Goal: Task Accomplishment & Management: Manage account settings

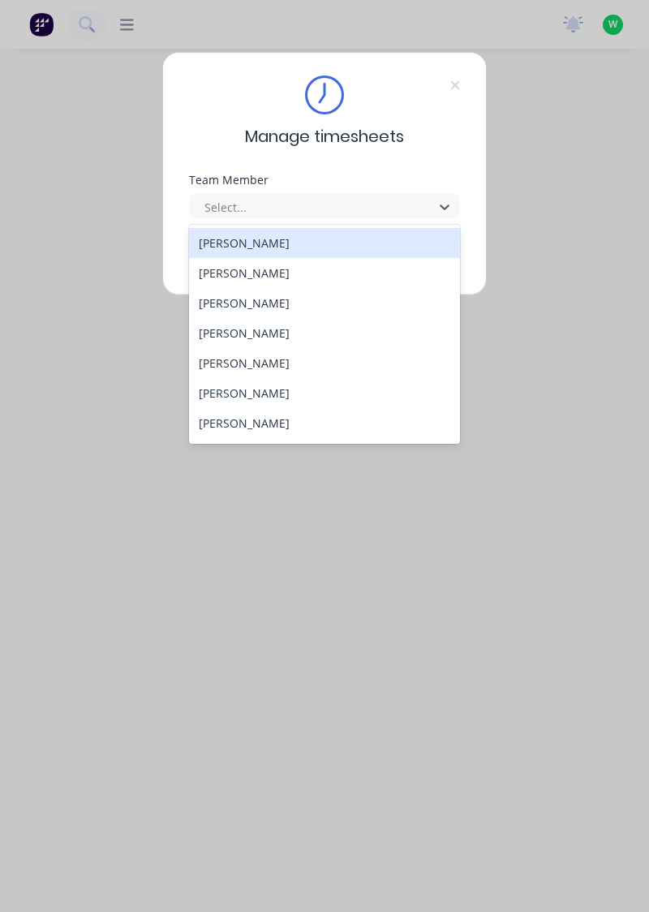
click at [294, 239] on div "[PERSON_NAME]" at bounding box center [325, 243] width 272 height 30
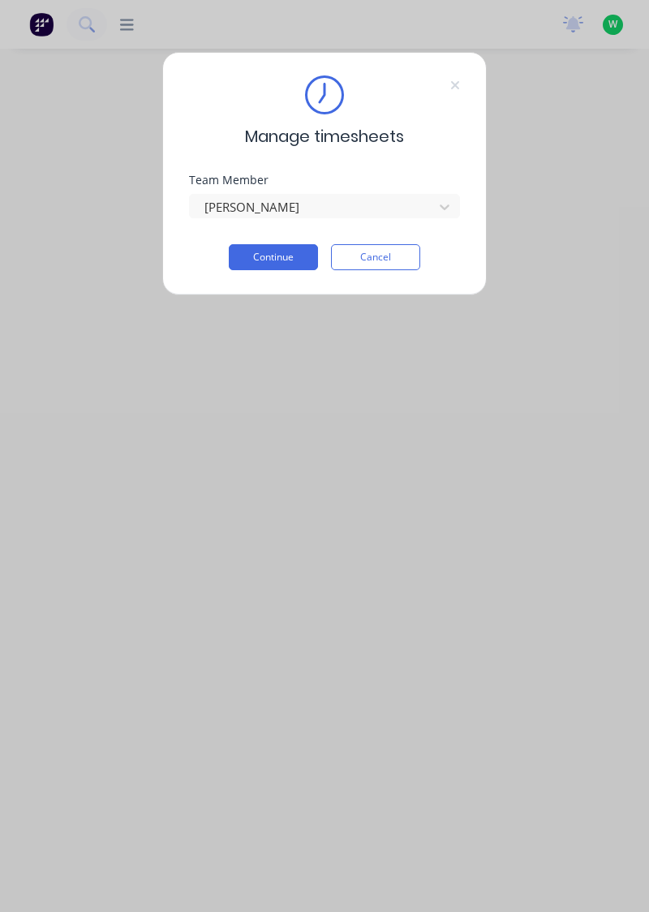
click at [293, 260] on button "Continue" at bounding box center [273, 257] width 89 height 26
click at [286, 259] on button "Continue" at bounding box center [273, 257] width 89 height 26
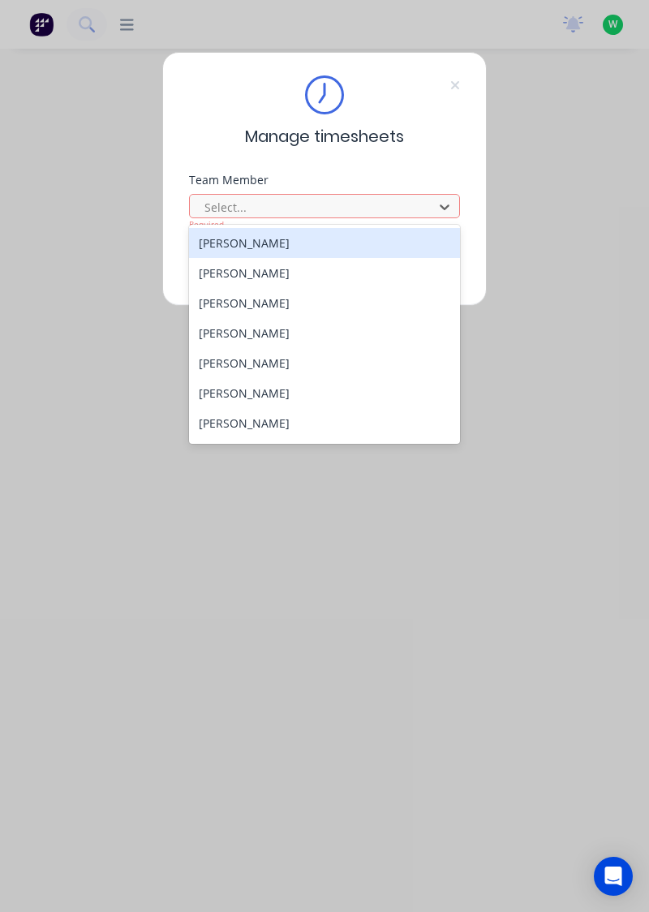
click at [266, 269] on div "[PERSON_NAME]" at bounding box center [325, 273] width 272 height 30
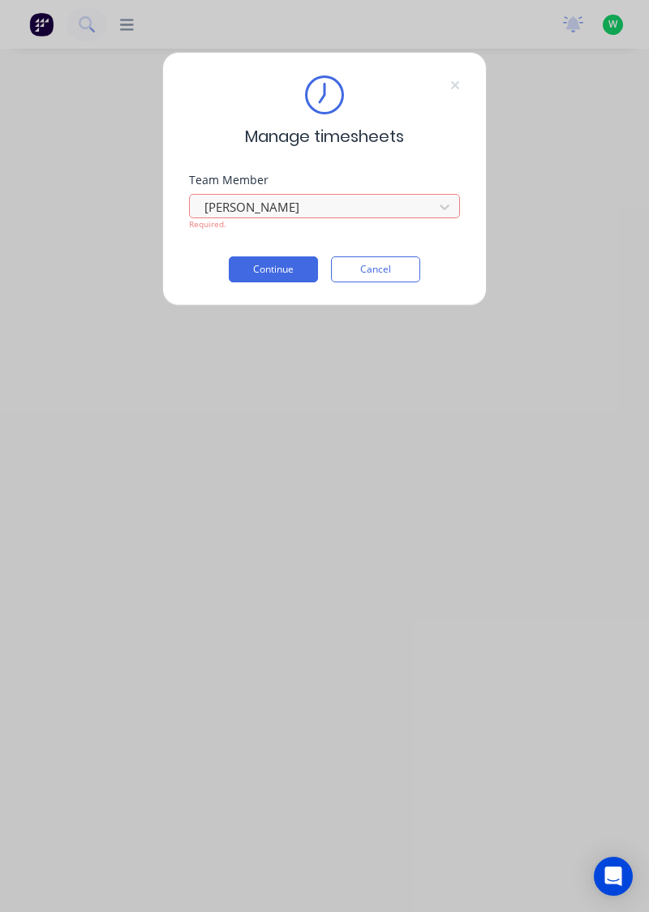
click at [286, 265] on button "Continue" at bounding box center [273, 269] width 89 height 26
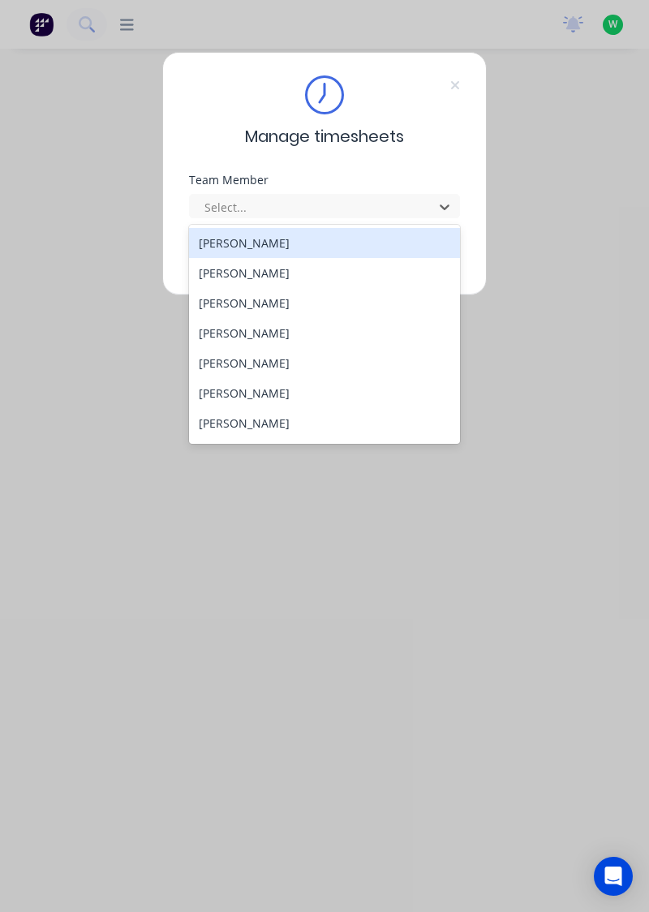
click at [264, 301] on div "[PERSON_NAME]" at bounding box center [325, 303] width 272 height 30
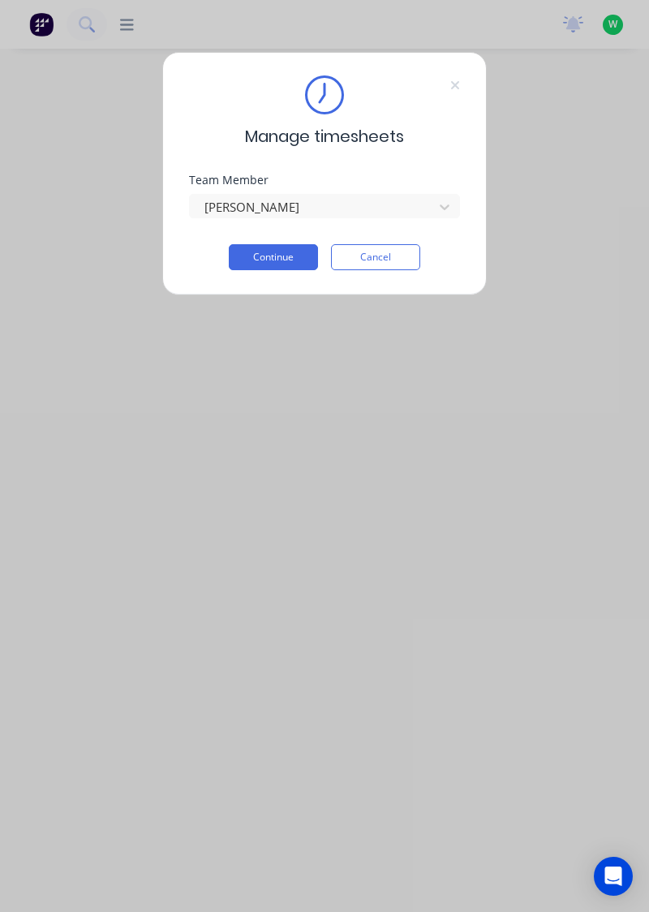
click at [292, 256] on button "Continue" at bounding box center [273, 257] width 89 height 26
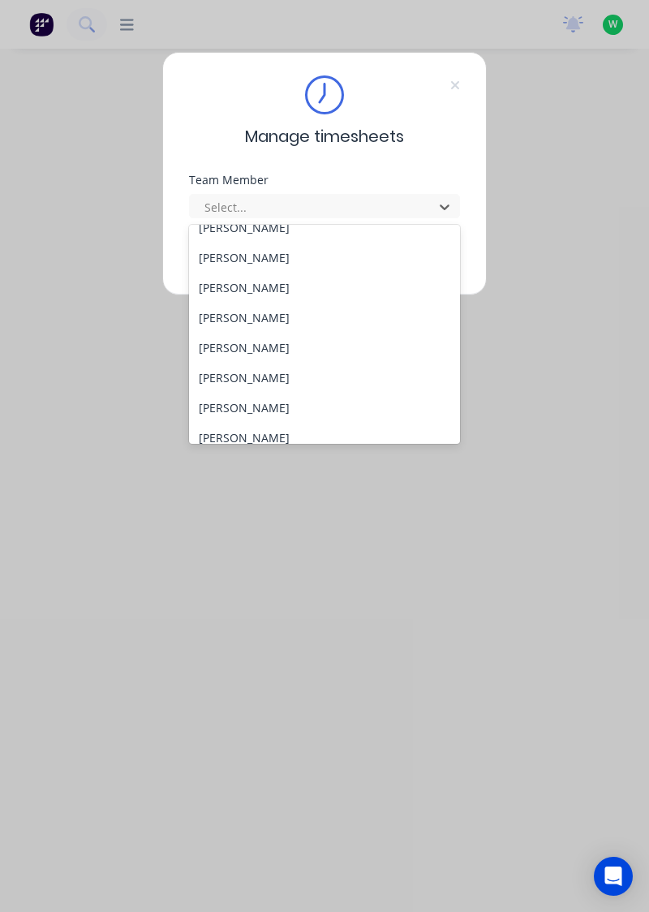
scroll to position [67, 0]
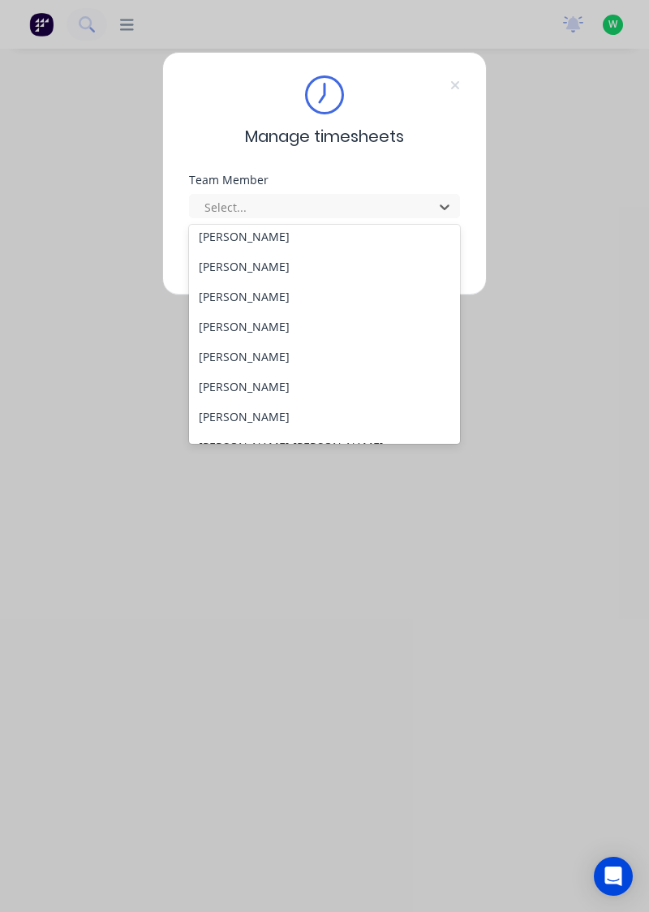
click at [264, 330] on div "[PERSON_NAME]" at bounding box center [325, 327] width 272 height 30
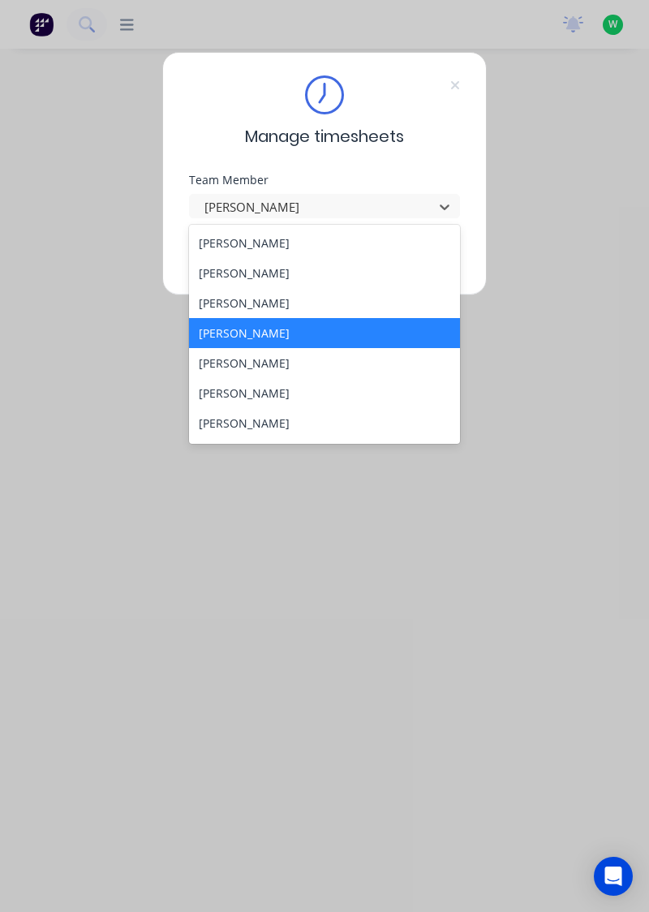
scroll to position [61, 0]
click at [294, 357] on div "[PERSON_NAME]" at bounding box center [325, 362] width 272 height 30
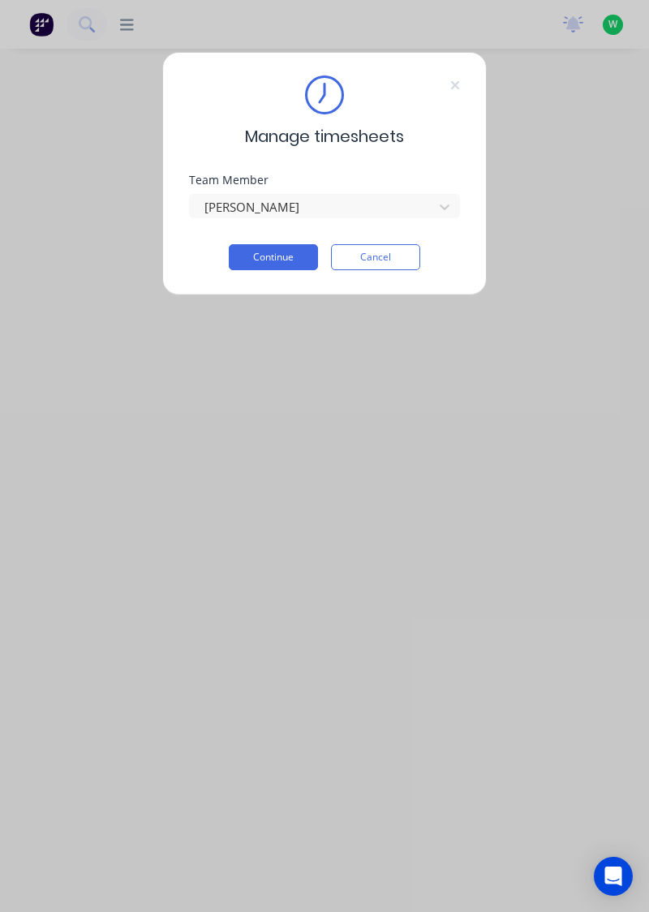
click at [291, 254] on button "Continue" at bounding box center [273, 257] width 89 height 26
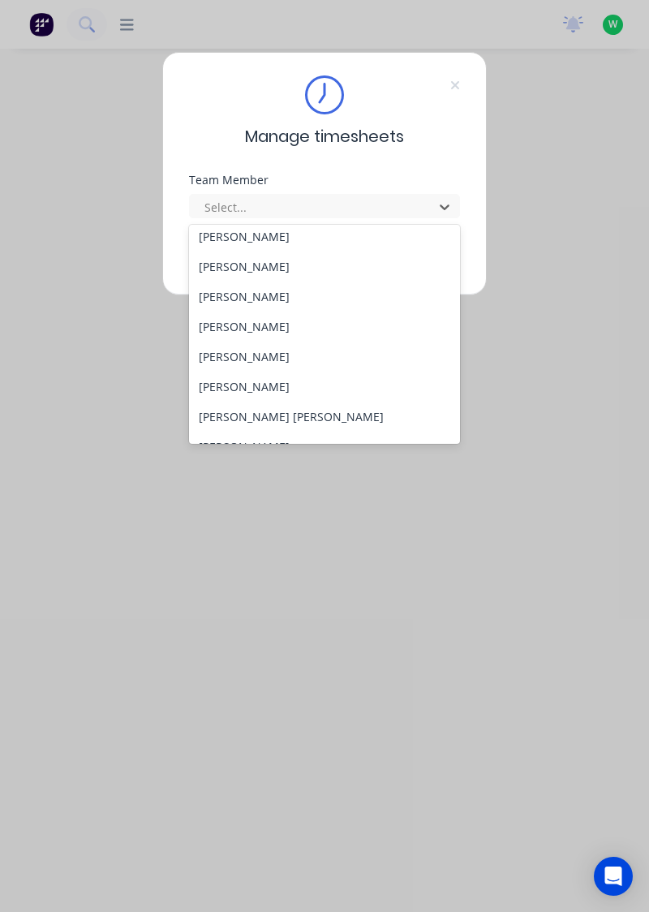
scroll to position [97, 0]
click at [265, 350] on div "[PERSON_NAME]" at bounding box center [325, 356] width 272 height 30
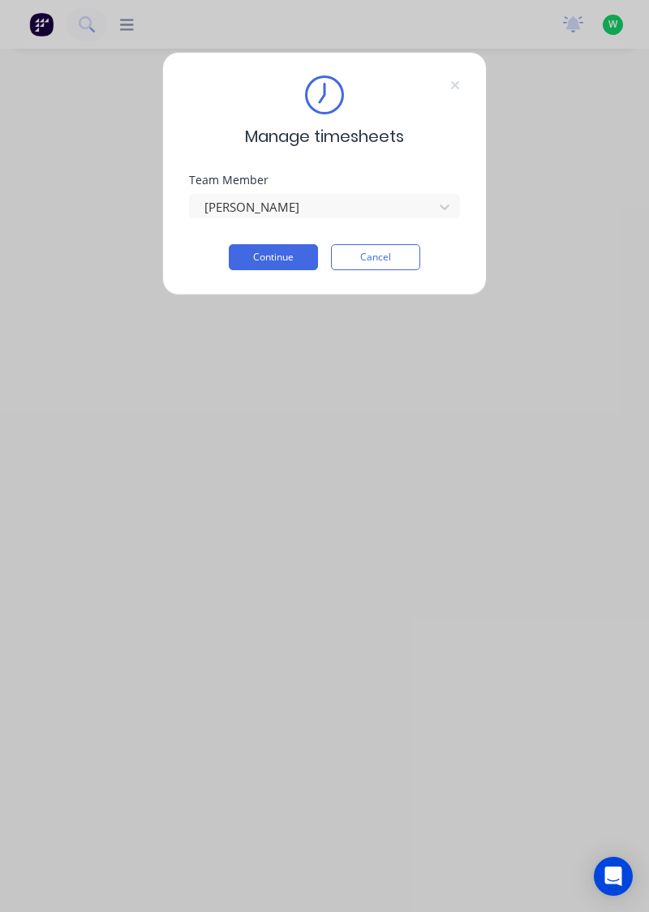
click at [292, 279] on div "Manage timesheets Team Member [PERSON_NAME] Continue Cancel" at bounding box center [324, 173] width 325 height 243
click at [294, 253] on button "Continue" at bounding box center [273, 257] width 89 height 26
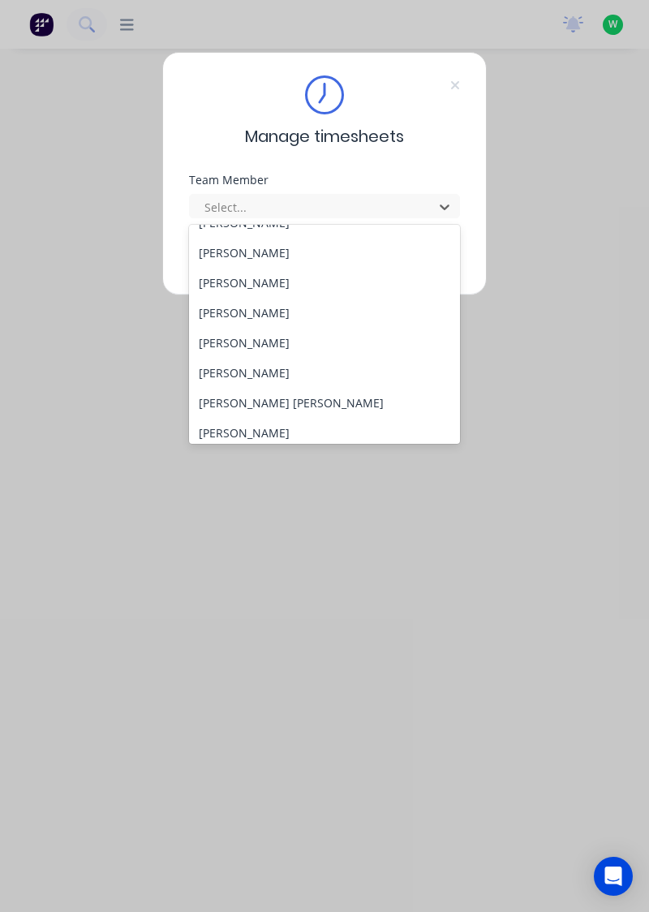
scroll to position [111, 0]
click at [234, 370] on div "[PERSON_NAME]" at bounding box center [325, 372] width 272 height 30
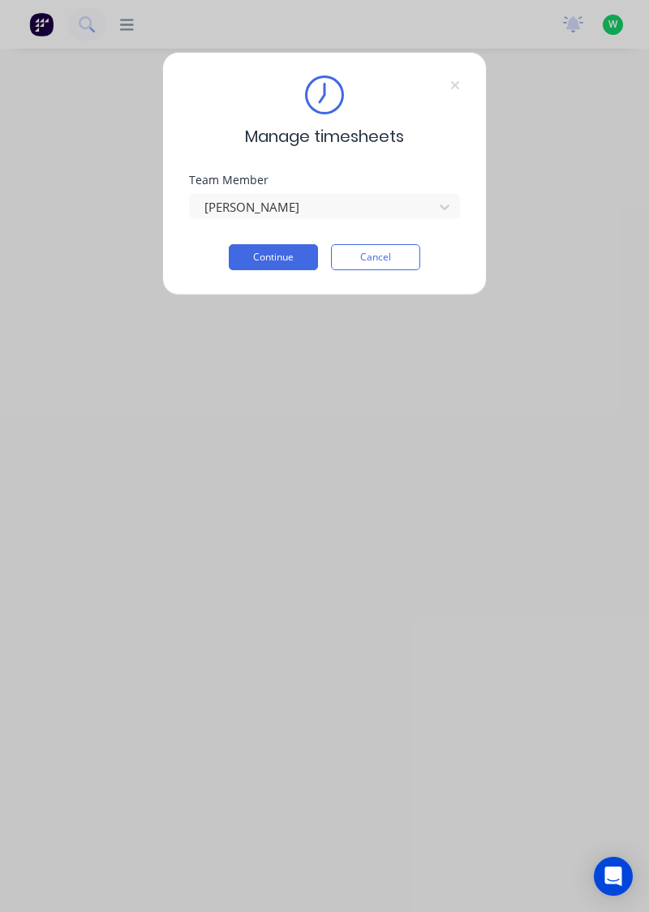
click at [286, 260] on button "Continue" at bounding box center [273, 257] width 89 height 26
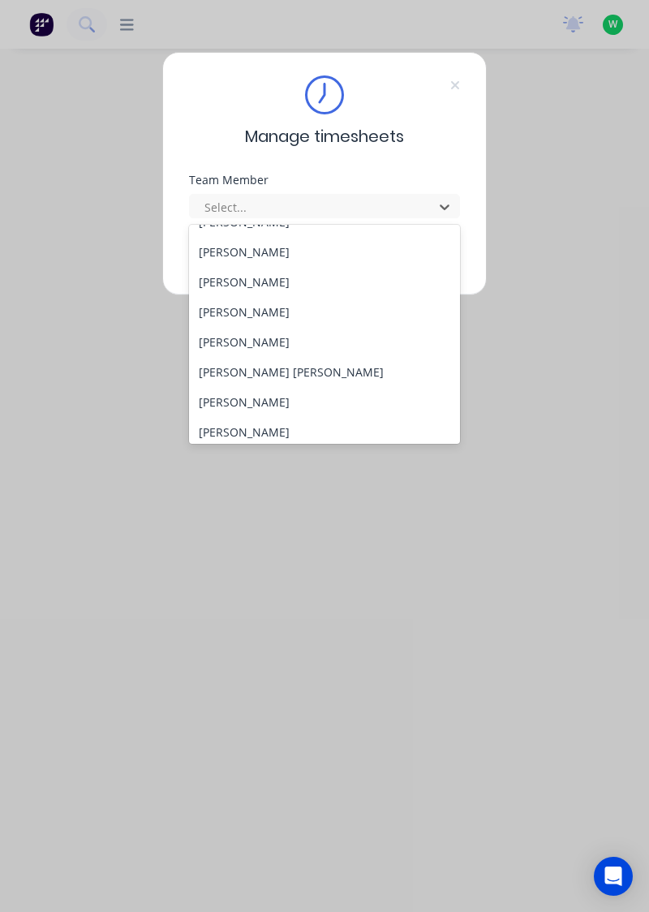
scroll to position [141, 0]
click at [254, 375] on div "[PERSON_NAME] [PERSON_NAME]" at bounding box center [325, 372] width 272 height 30
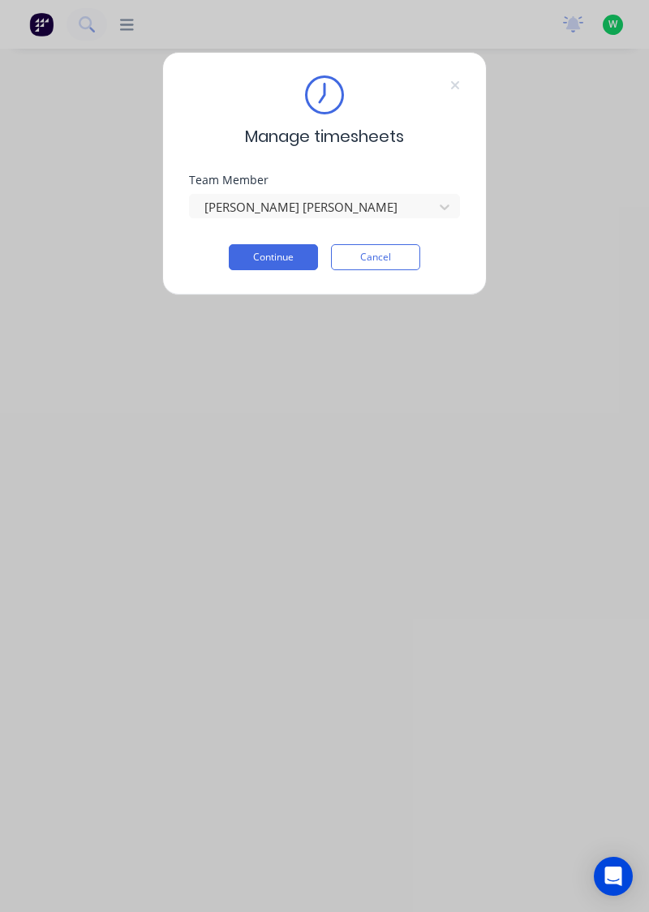
click at [291, 256] on button "Continue" at bounding box center [273, 257] width 89 height 26
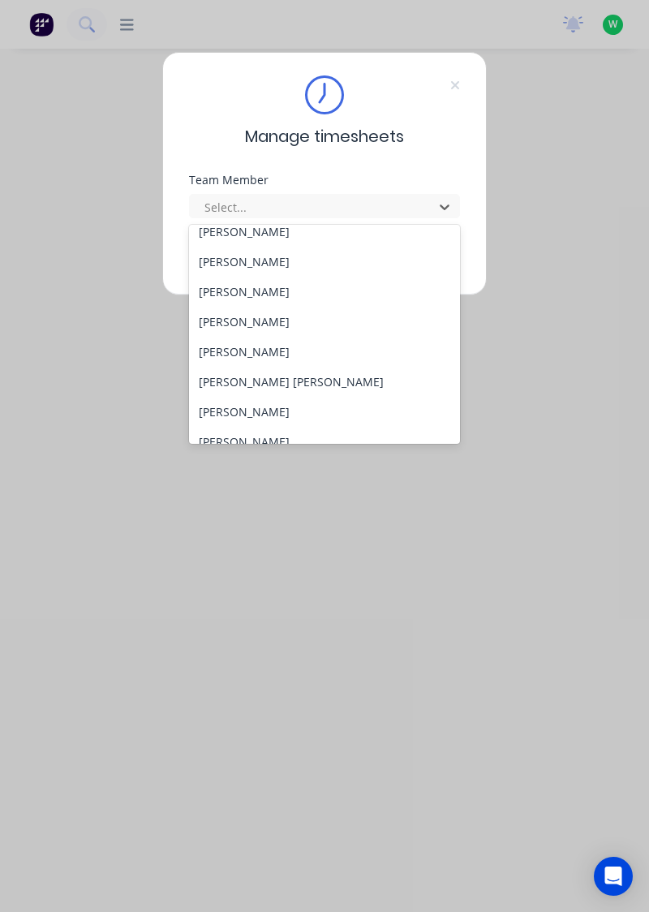
scroll to position [133, 0]
click at [258, 405] on div "[PERSON_NAME]" at bounding box center [325, 410] width 272 height 30
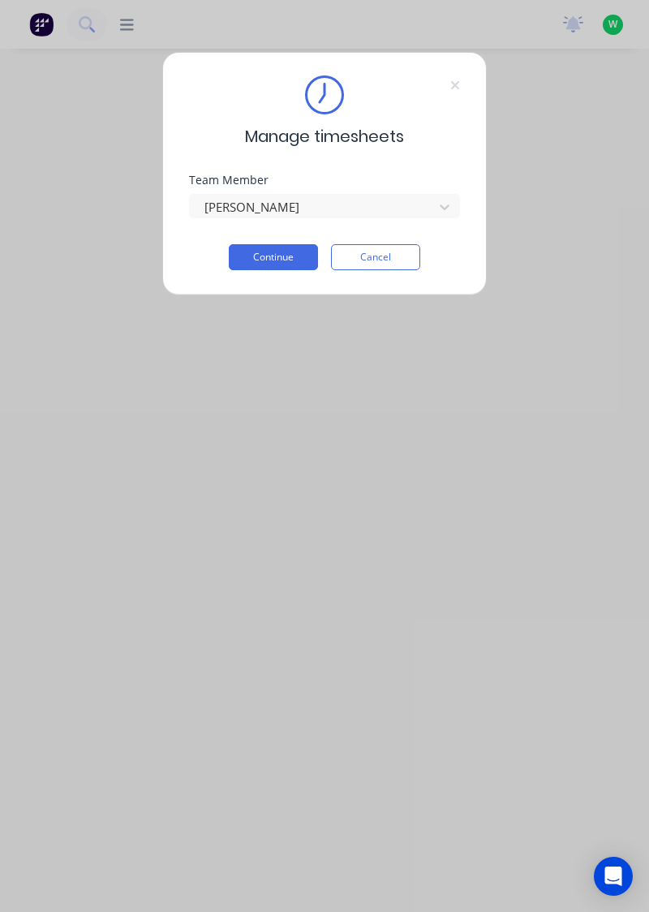
click at [291, 252] on button "Continue" at bounding box center [273, 257] width 89 height 26
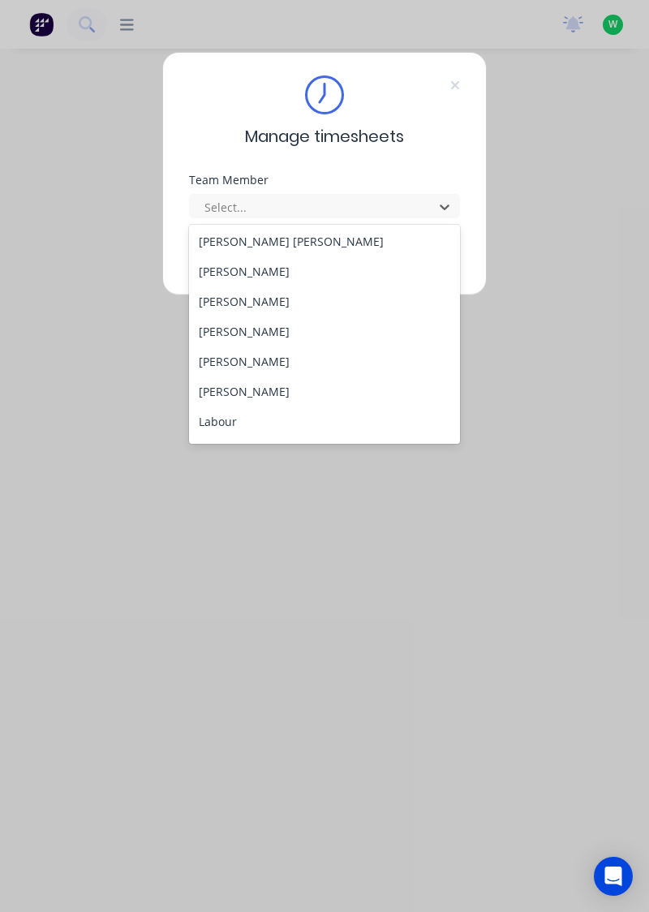
scroll to position [271, 0]
click at [267, 295] on div "[PERSON_NAME]" at bounding box center [325, 302] width 272 height 30
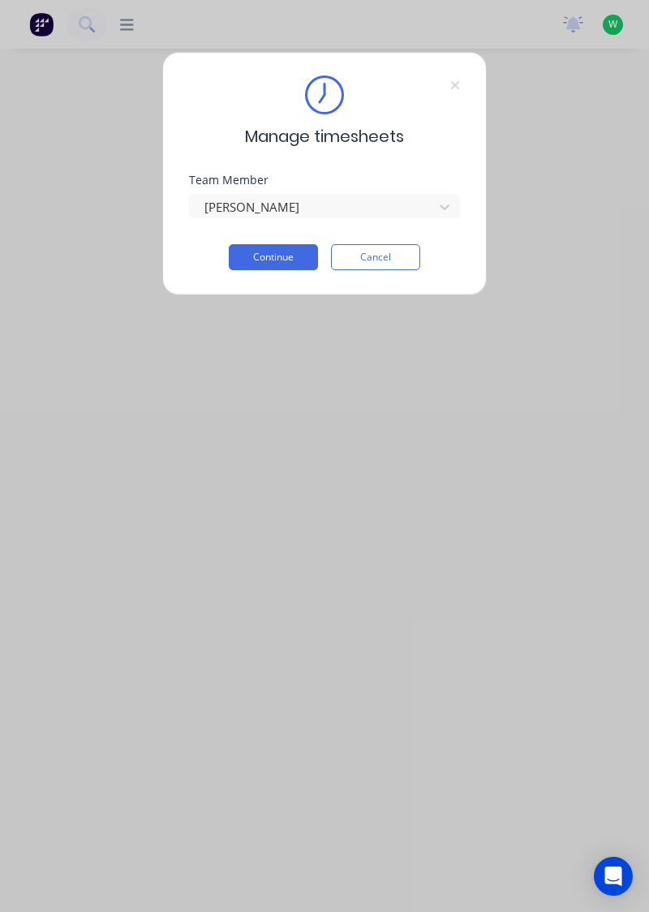
click at [289, 252] on button "Continue" at bounding box center [273, 257] width 89 height 26
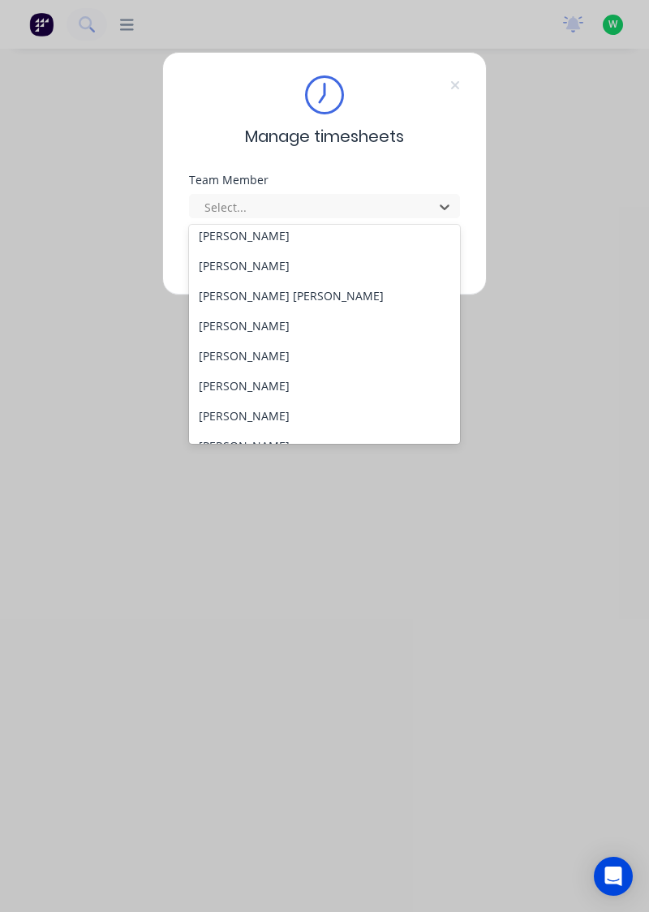
scroll to position [247, 0]
click at [250, 381] on div "[PERSON_NAME]" at bounding box center [325, 387] width 272 height 30
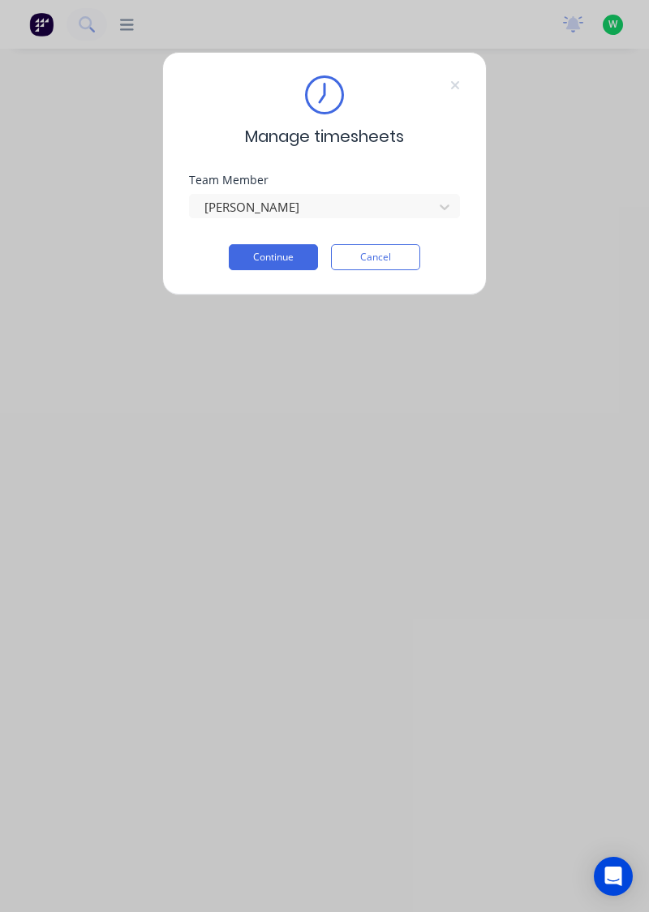
click at [292, 252] on button "Continue" at bounding box center [273, 257] width 89 height 26
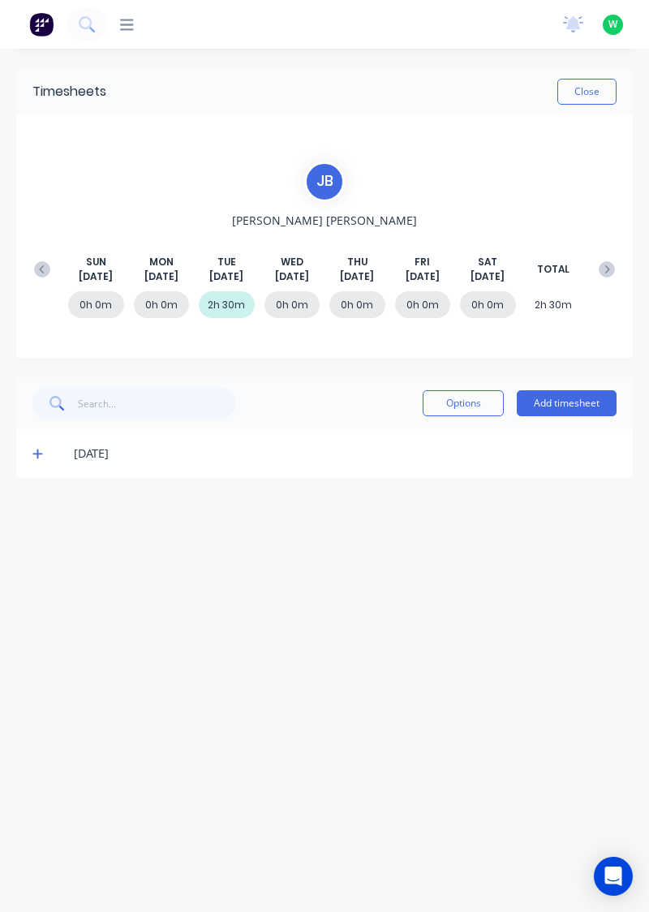
click at [570, 415] on button "Add timesheet" at bounding box center [567, 403] width 100 height 26
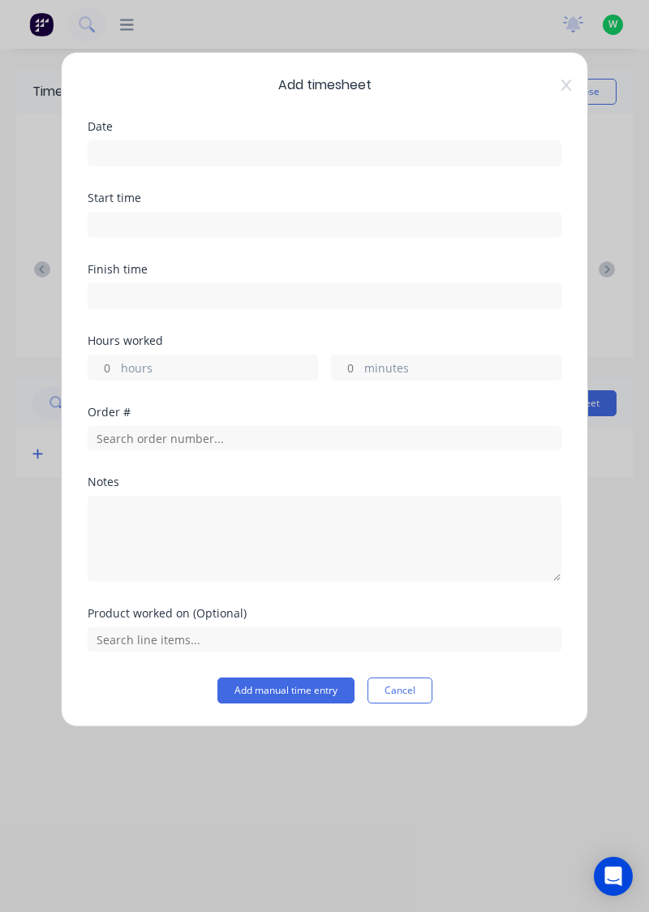
click at [568, 81] on icon at bounding box center [567, 85] width 10 height 13
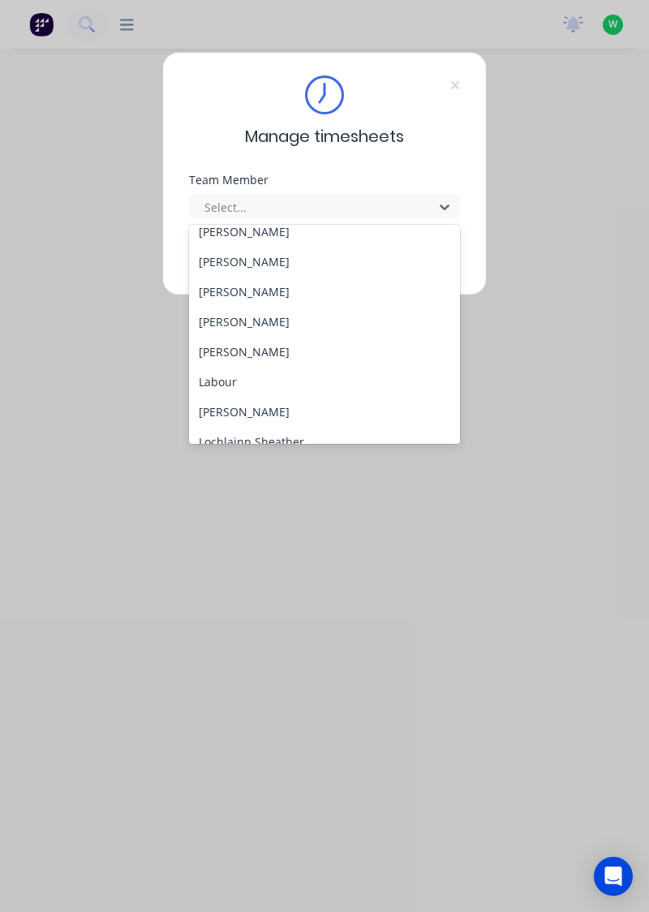
scroll to position [326, 0]
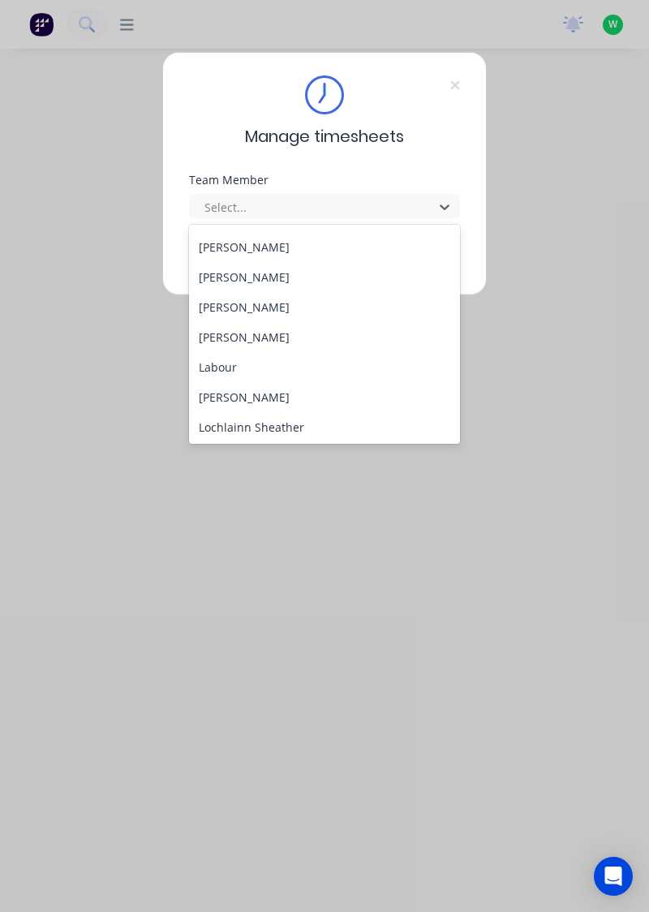
click at [223, 336] on div "[PERSON_NAME]" at bounding box center [325, 337] width 272 height 30
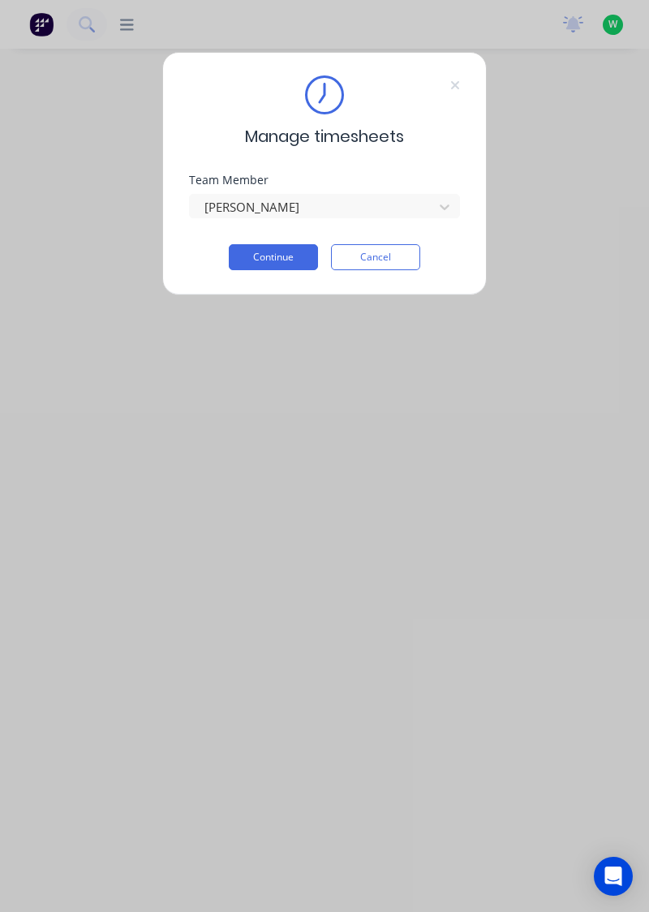
click at [255, 250] on button "Continue" at bounding box center [273, 257] width 89 height 26
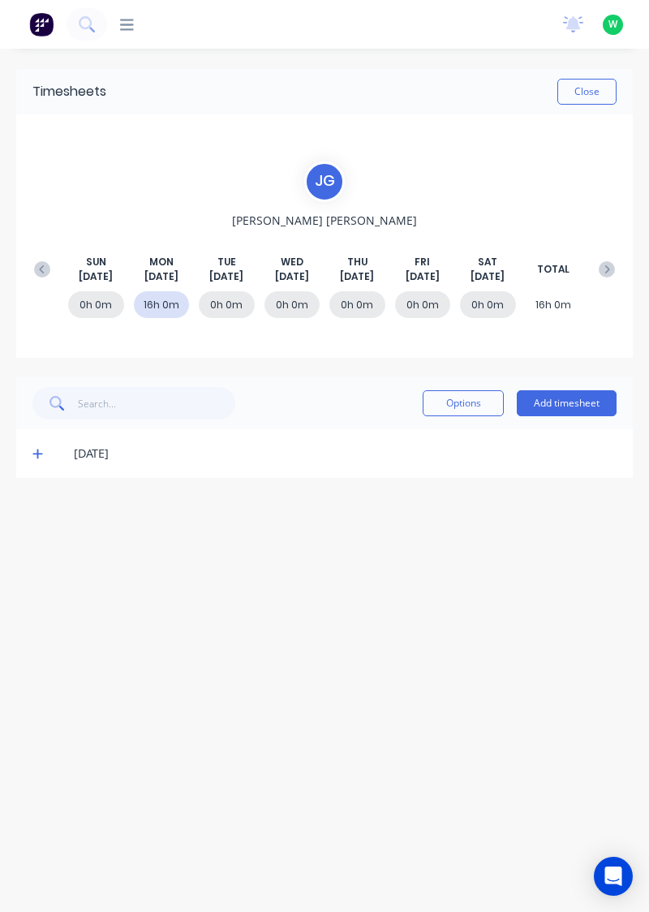
click at [17, 466] on div "[DATE]" at bounding box center [324, 453] width 617 height 49
click at [32, 452] on icon at bounding box center [37, 455] width 10 height 10
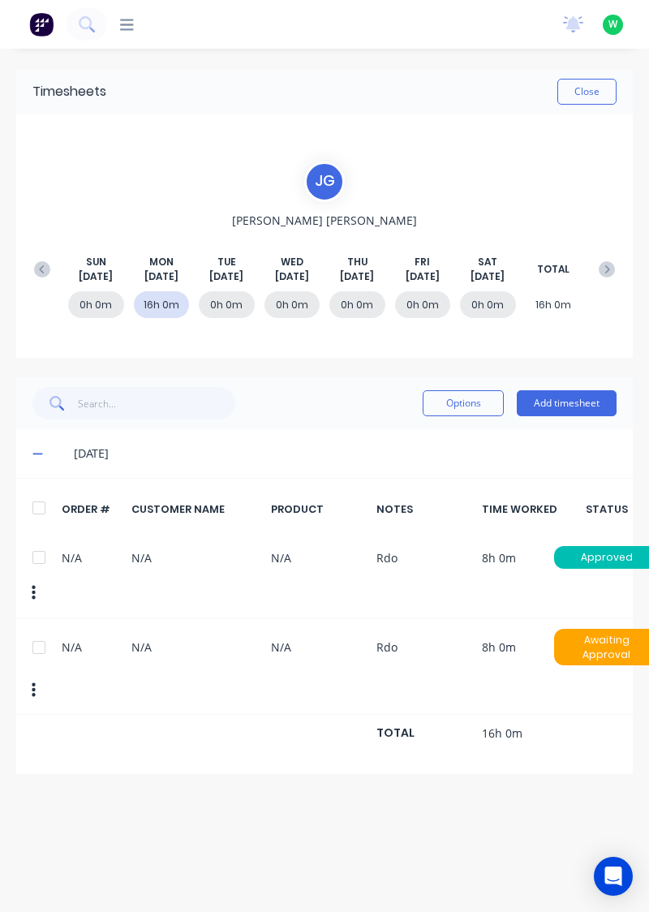
click at [38, 637] on div at bounding box center [39, 647] width 32 height 32
click at [456, 407] on button "Options" at bounding box center [463, 403] width 81 height 26
click at [405, 438] on div "Delete" at bounding box center [426, 445] width 125 height 24
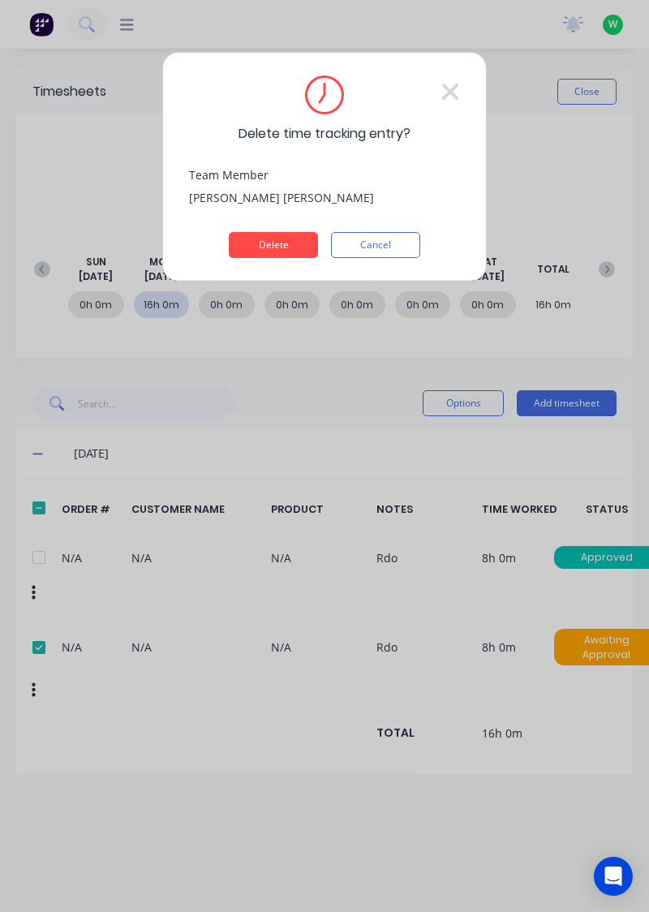
click at [287, 243] on button "Delete" at bounding box center [273, 245] width 89 height 26
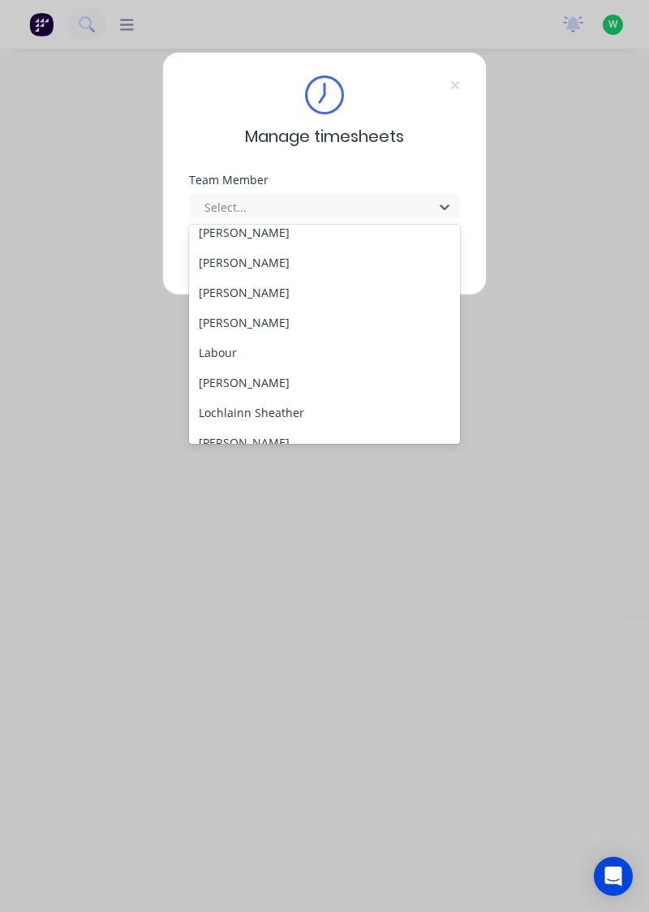
scroll to position [342, 0]
click at [256, 380] on div "[PERSON_NAME]" at bounding box center [325, 382] width 272 height 30
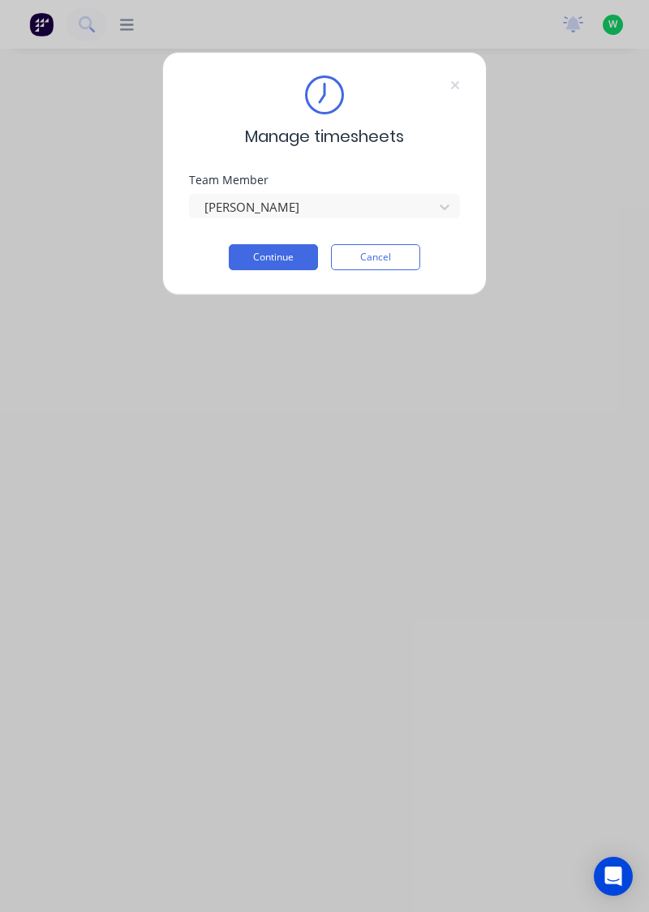
click at [287, 258] on button "Continue" at bounding box center [273, 257] width 89 height 26
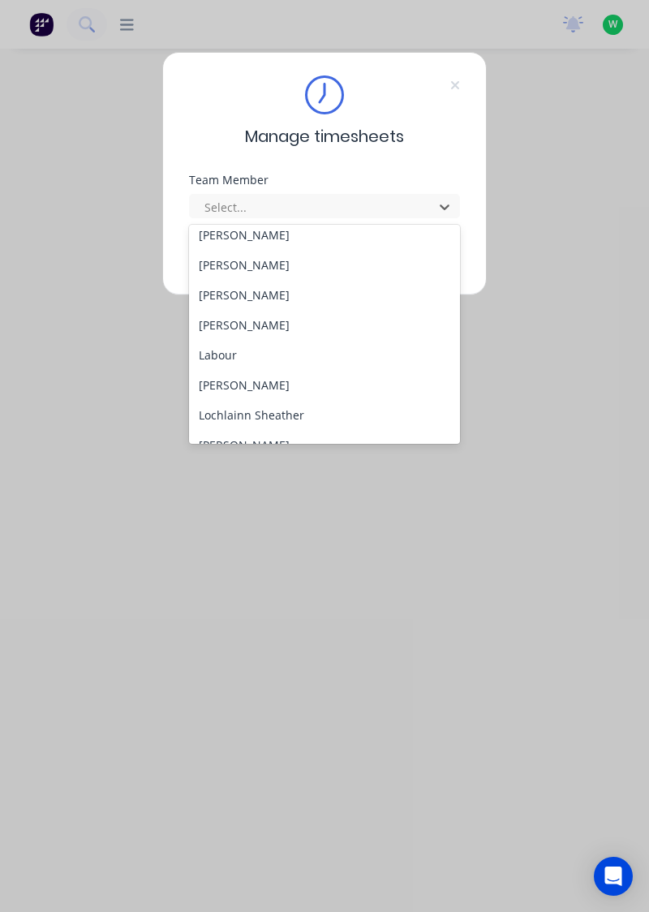
scroll to position [340, 0]
click at [255, 383] on div "[PERSON_NAME]" at bounding box center [325, 383] width 272 height 30
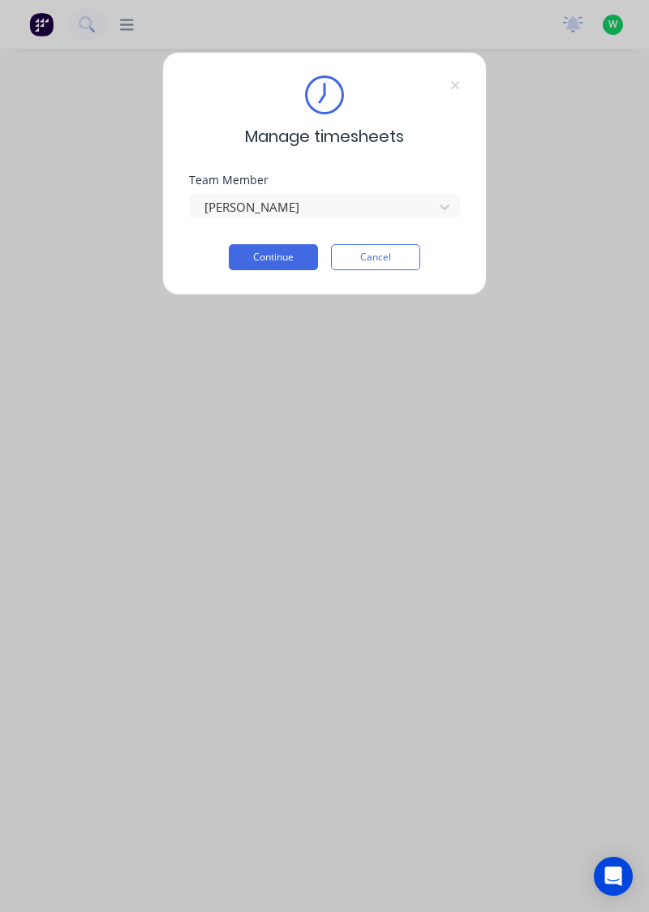
click at [291, 260] on button "Continue" at bounding box center [273, 257] width 89 height 26
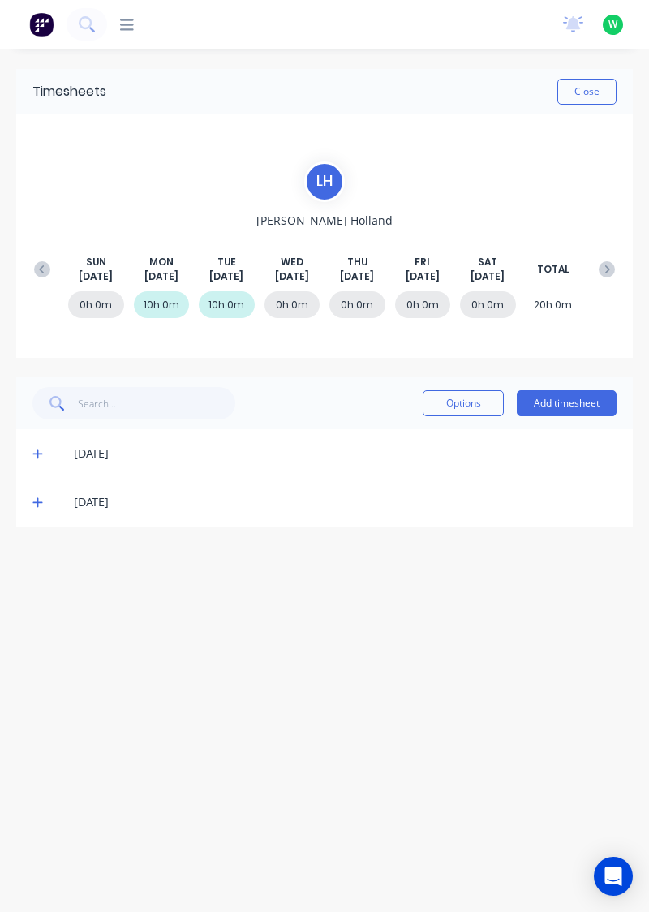
click at [46, 500] on span at bounding box center [39, 502] width 15 height 16
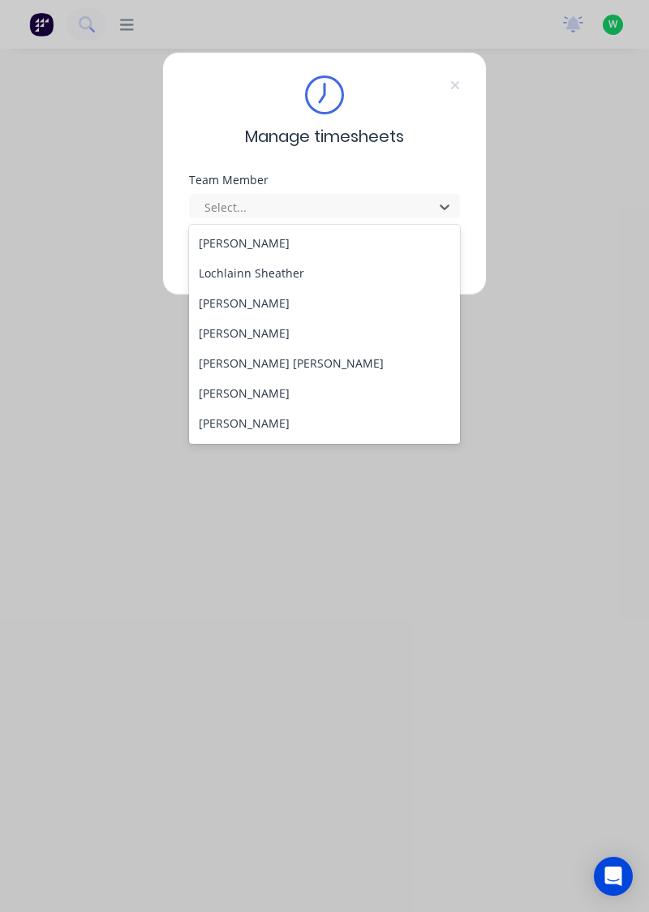
scroll to position [484, 0]
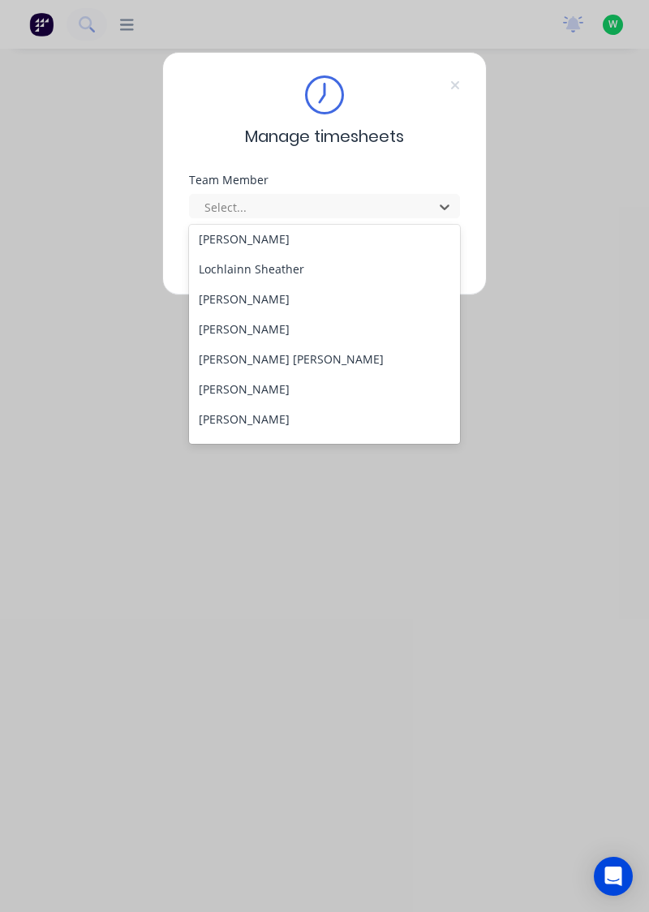
click at [291, 263] on div "Lochlainn Sheather" at bounding box center [325, 269] width 272 height 30
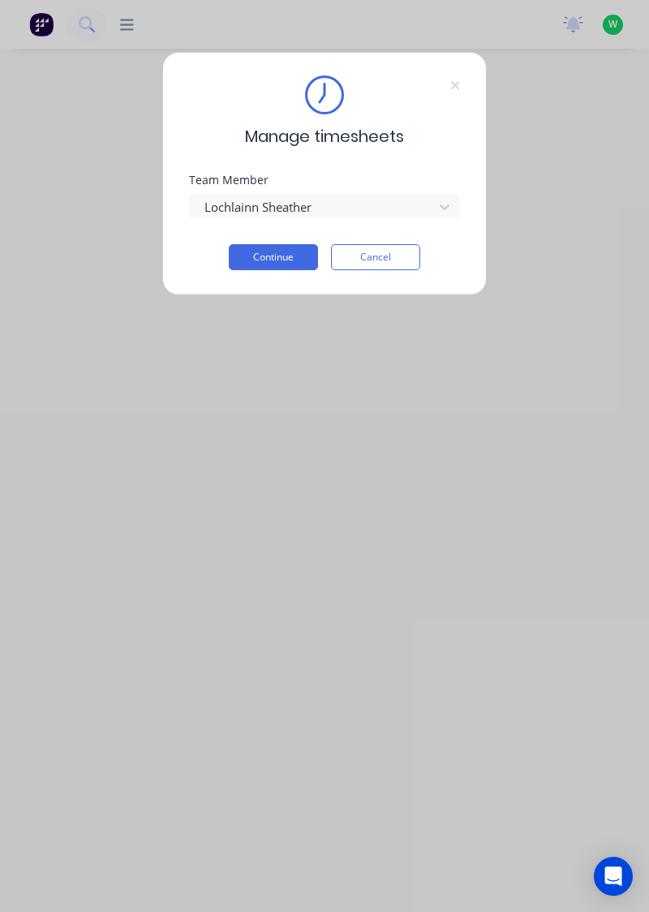
click at [291, 255] on button "Continue" at bounding box center [273, 257] width 89 height 26
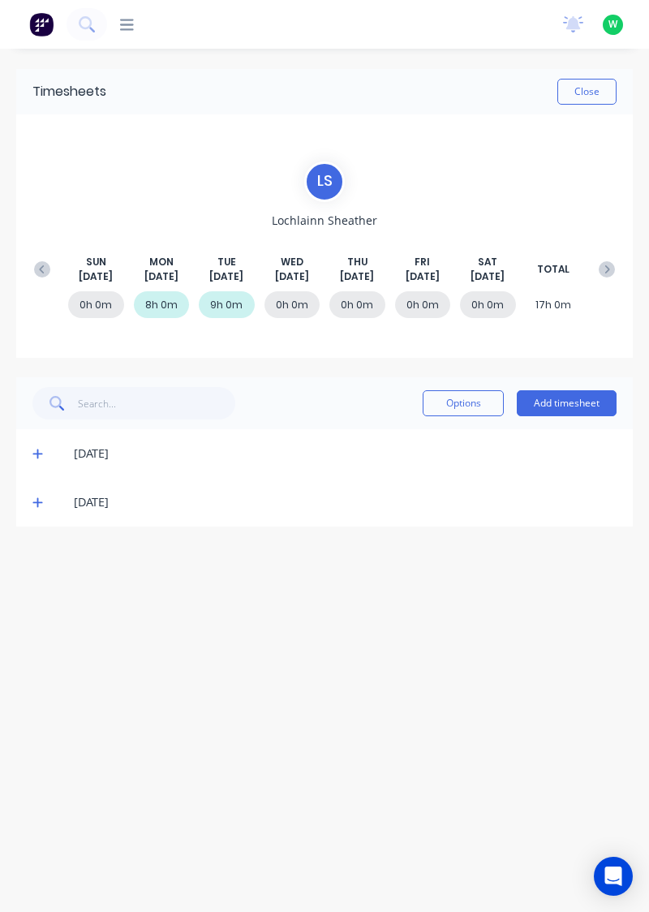
click at [42, 497] on icon at bounding box center [37, 502] width 11 height 11
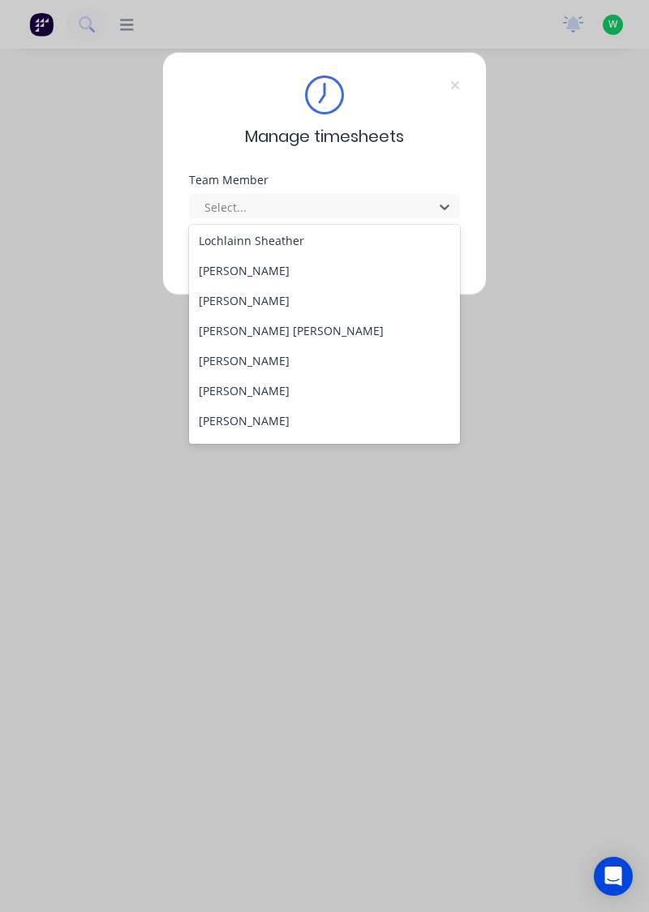
scroll to position [505, 0]
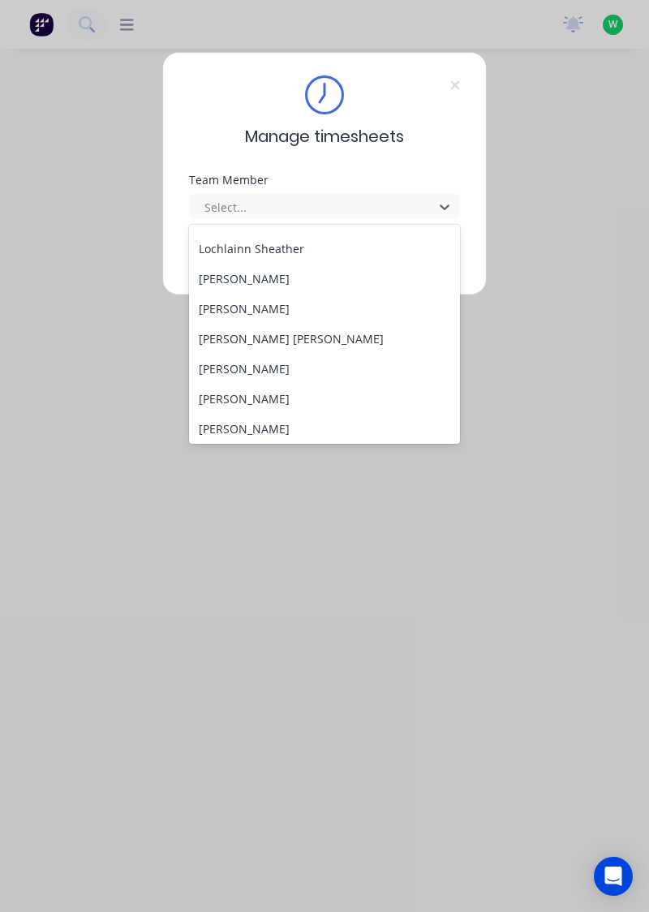
click at [266, 275] on div "[PERSON_NAME]" at bounding box center [325, 279] width 272 height 30
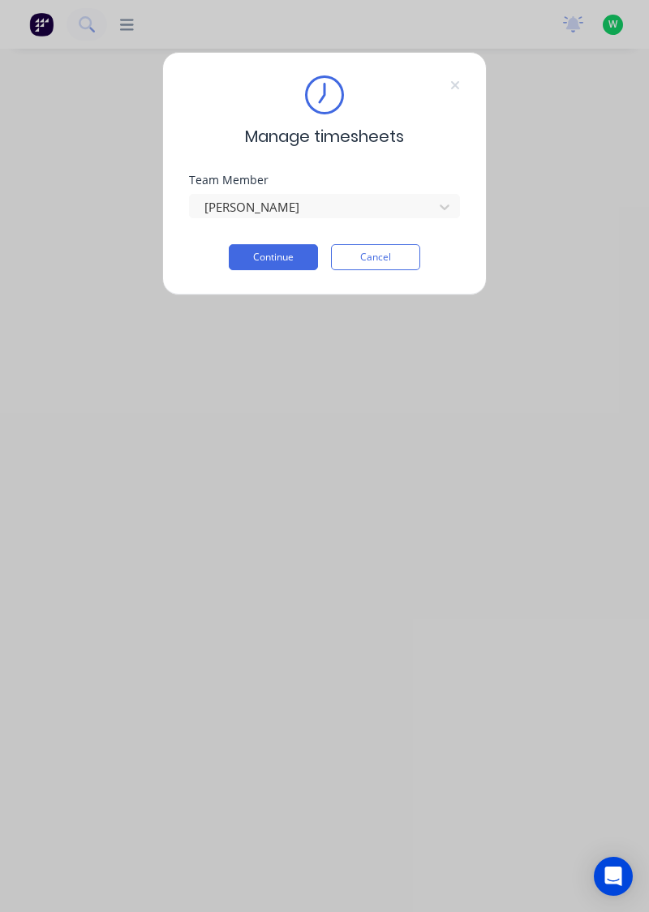
click at [273, 252] on button "Continue" at bounding box center [273, 257] width 89 height 26
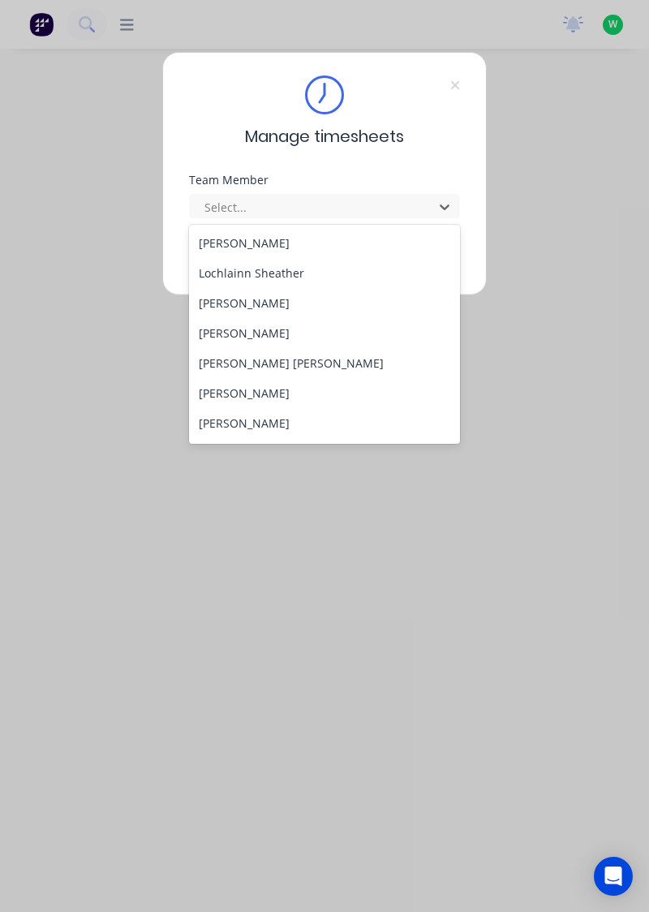
scroll to position [481, 0]
click at [261, 329] on div "[PERSON_NAME]" at bounding box center [325, 332] width 272 height 30
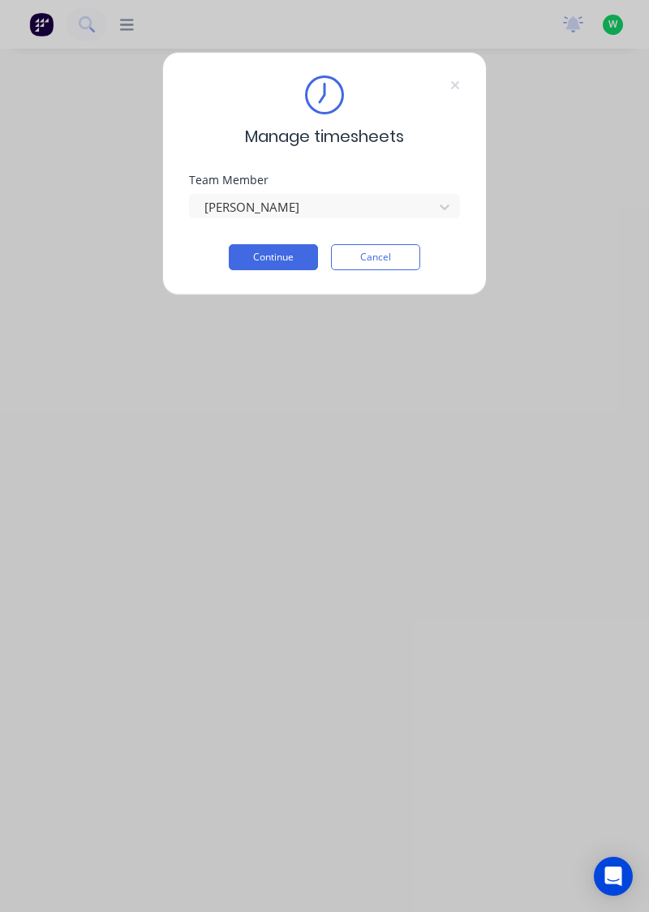
click at [289, 256] on button "Continue" at bounding box center [273, 257] width 89 height 26
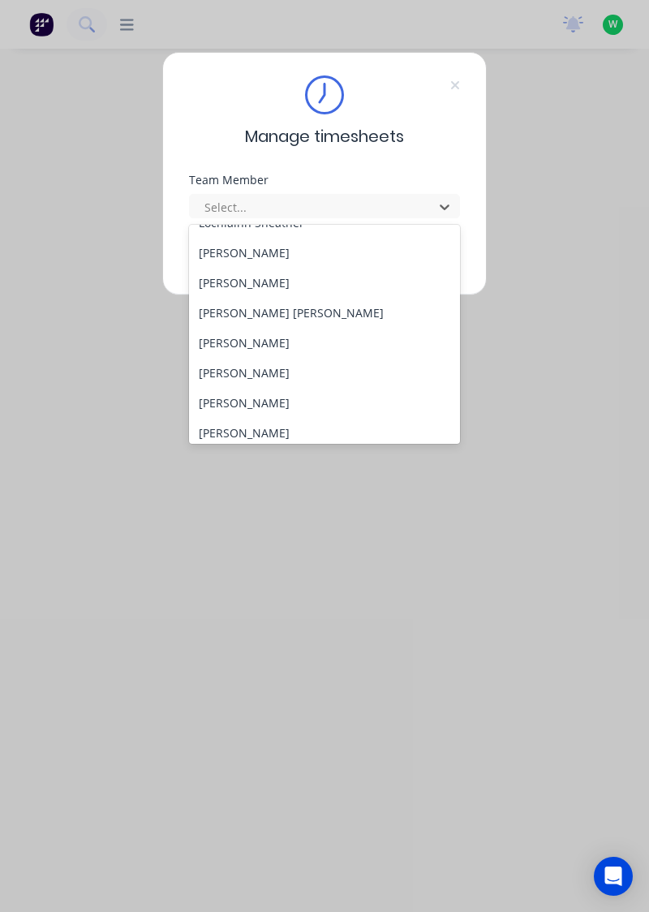
scroll to position [522, 0]
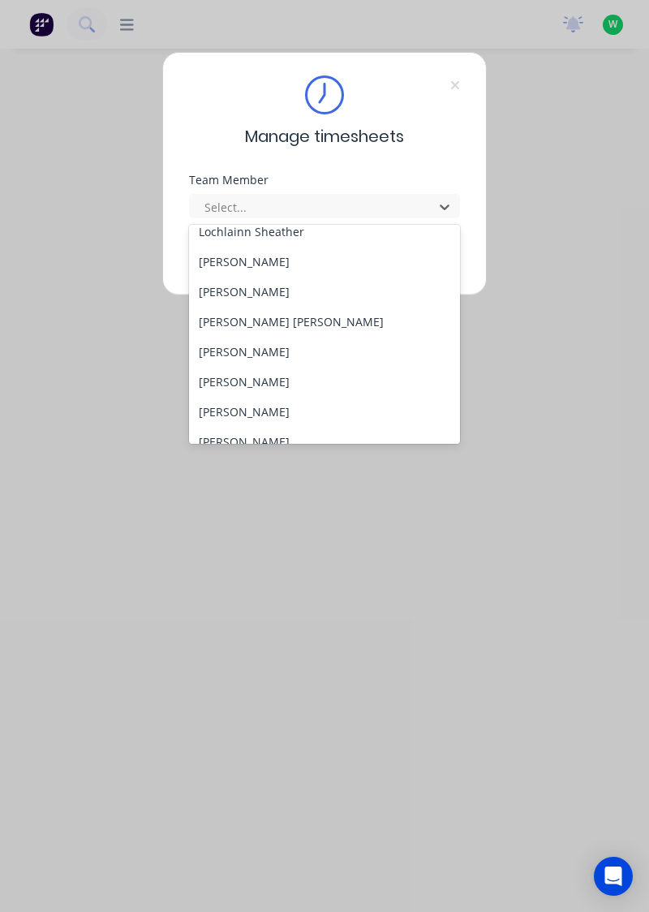
click at [237, 320] on div "[PERSON_NAME] [PERSON_NAME]" at bounding box center [325, 322] width 272 height 30
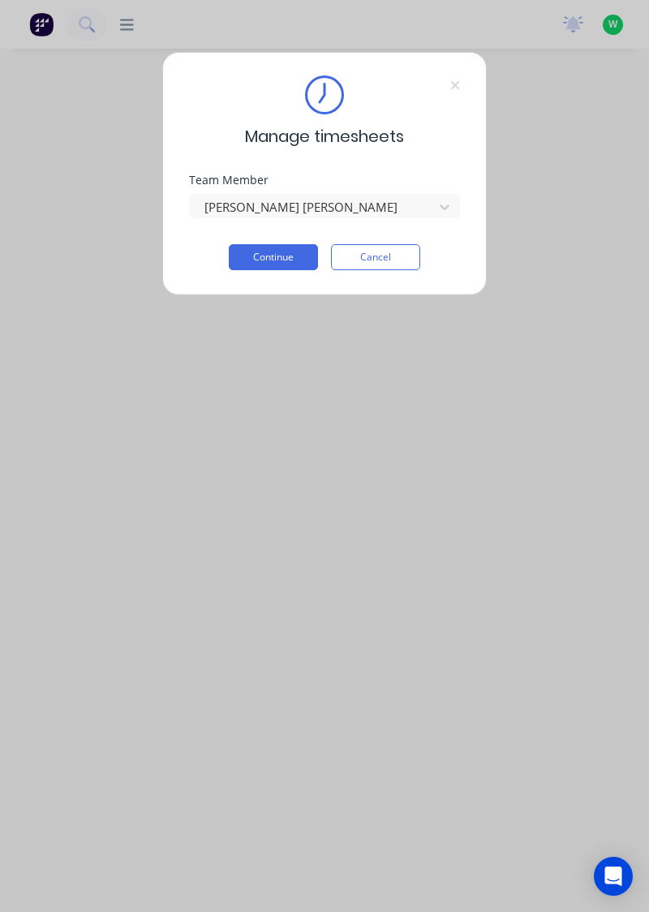
click at [285, 250] on button "Continue" at bounding box center [273, 257] width 89 height 26
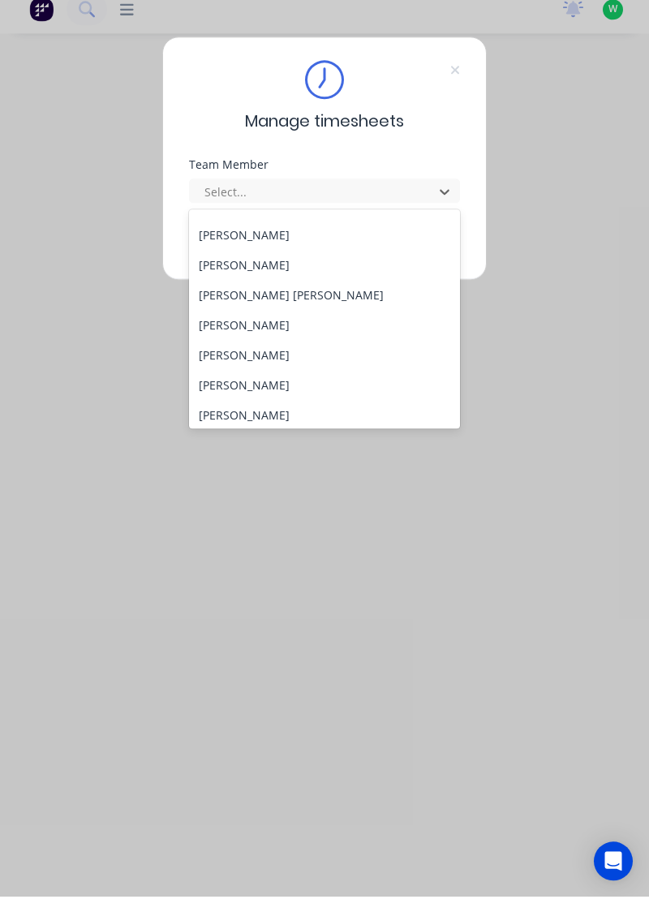
scroll to position [534, 0]
click at [237, 364] on div "[PERSON_NAME]" at bounding box center [325, 370] width 272 height 30
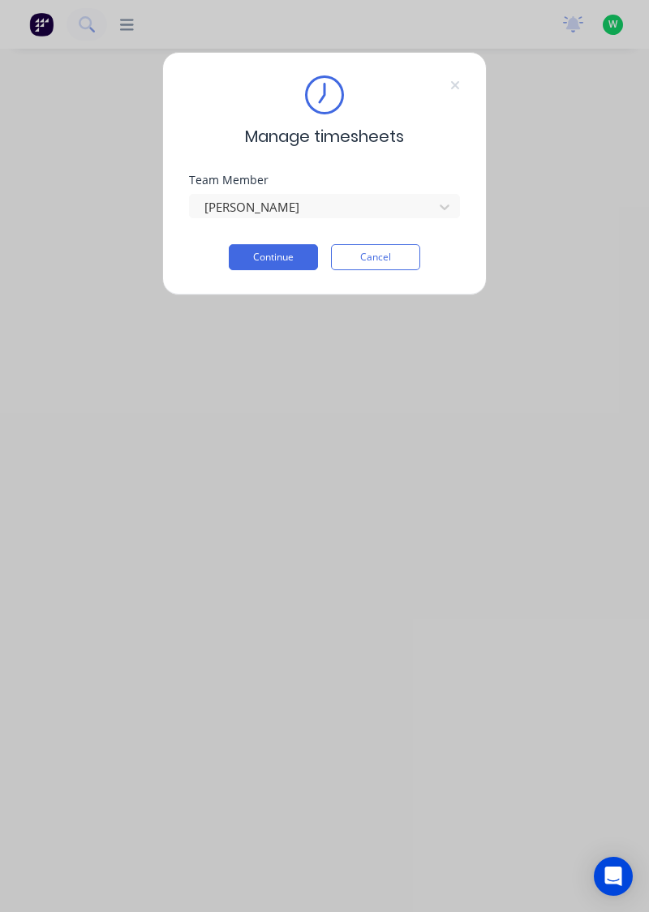
click at [291, 252] on button "Continue" at bounding box center [273, 257] width 89 height 26
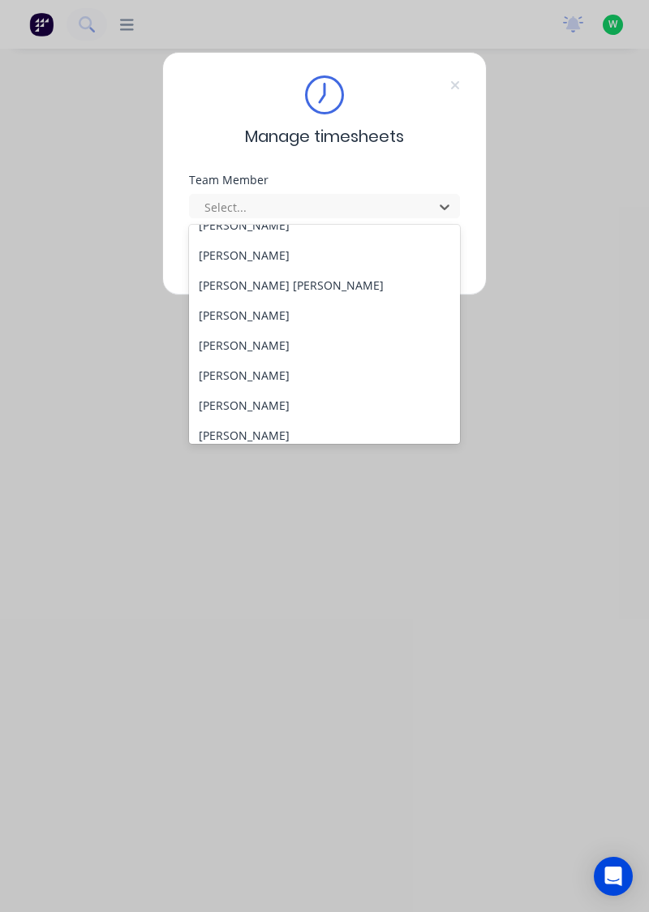
scroll to position [563, 0]
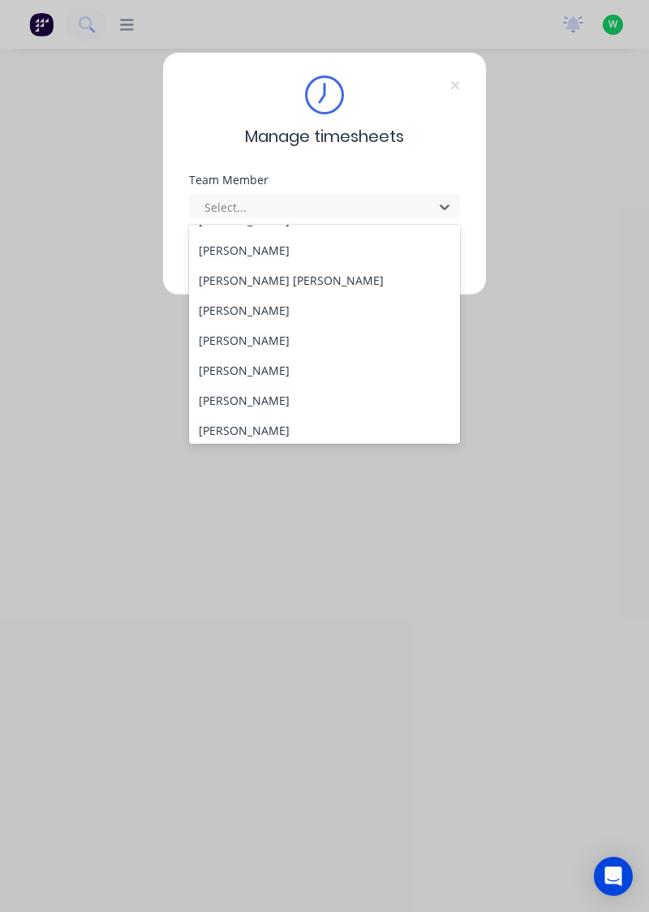
click at [254, 370] on div "[PERSON_NAME]" at bounding box center [325, 370] width 272 height 30
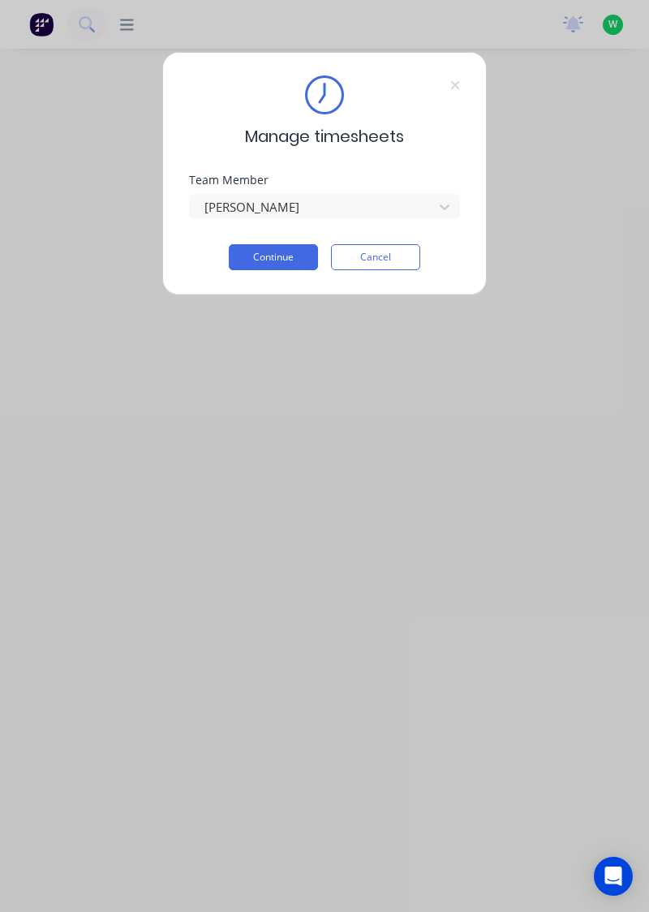
click at [289, 261] on button "Continue" at bounding box center [273, 257] width 89 height 26
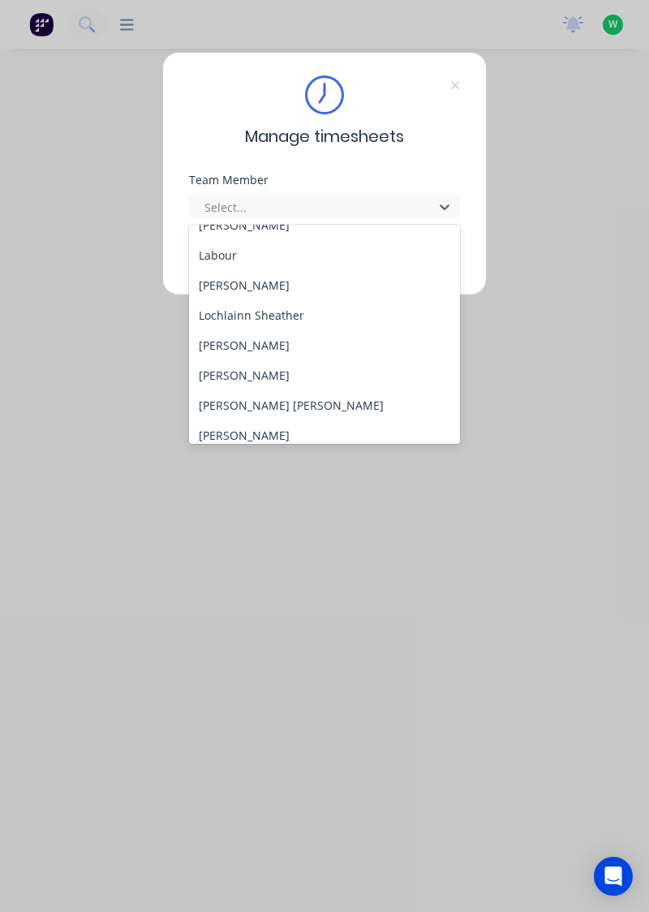
scroll to position [598, 0]
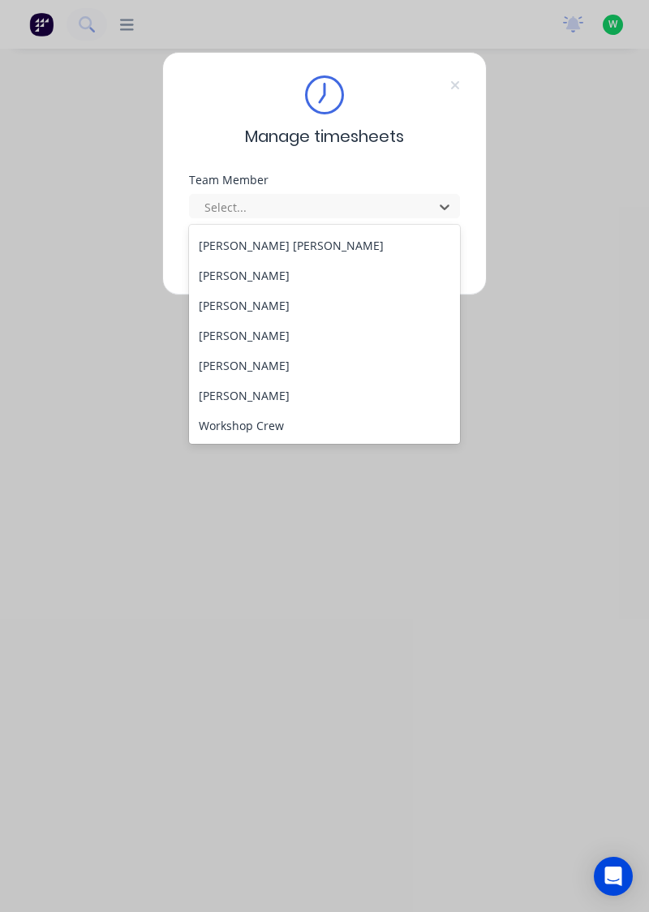
click at [262, 365] on div "[PERSON_NAME]" at bounding box center [325, 366] width 272 height 30
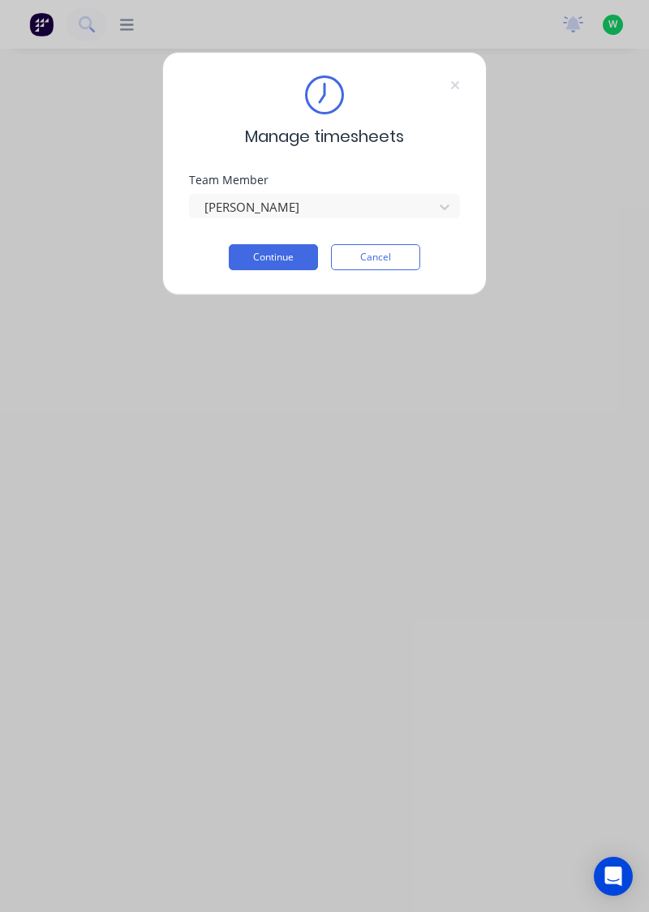
click at [292, 255] on button "Continue" at bounding box center [273, 257] width 89 height 26
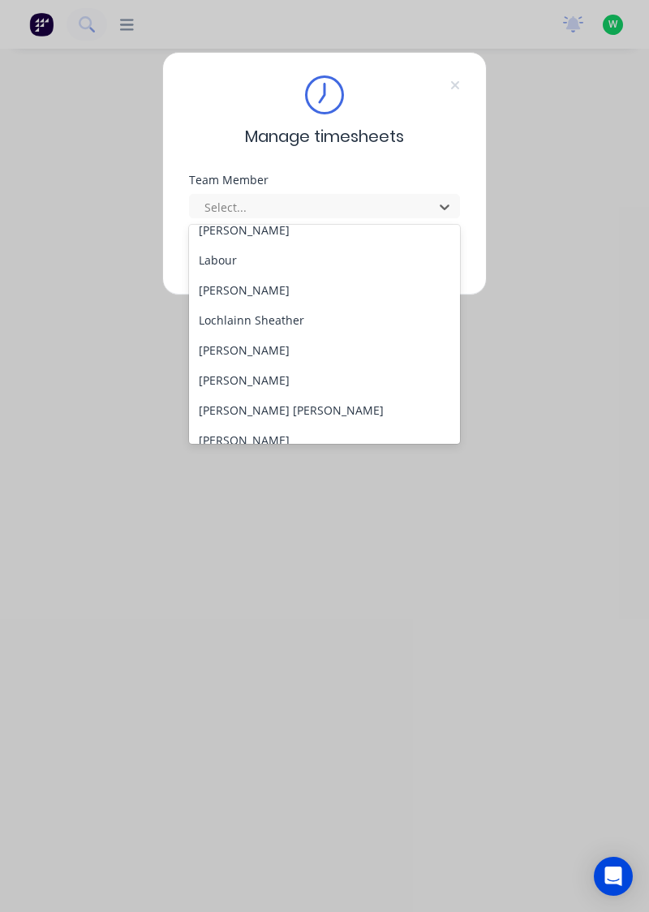
scroll to position [598, 0]
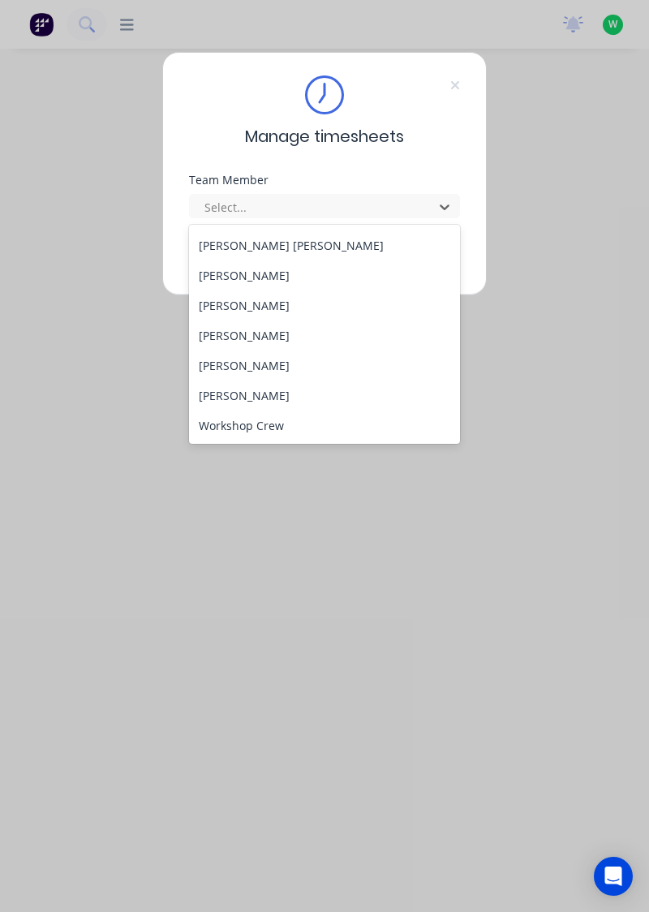
click at [255, 389] on div "[PERSON_NAME]" at bounding box center [325, 396] width 272 height 30
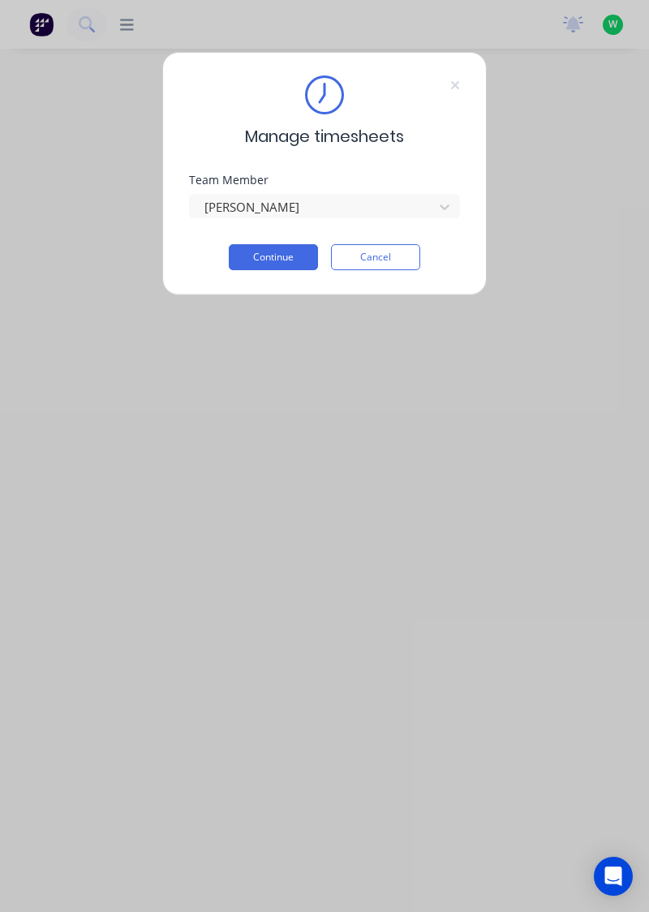
click at [294, 257] on button "Continue" at bounding box center [273, 257] width 89 height 26
